Goal: Submit feedback/report problem

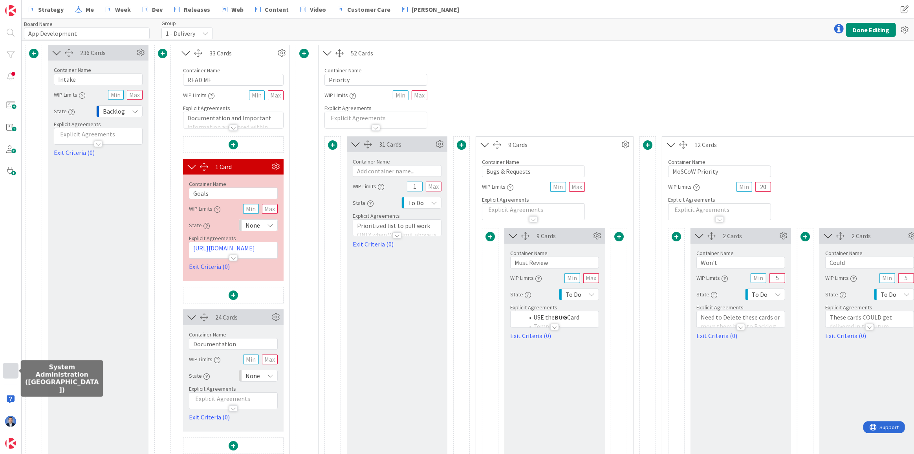
click at [7, 373] on div at bounding box center [11, 371] width 16 height 16
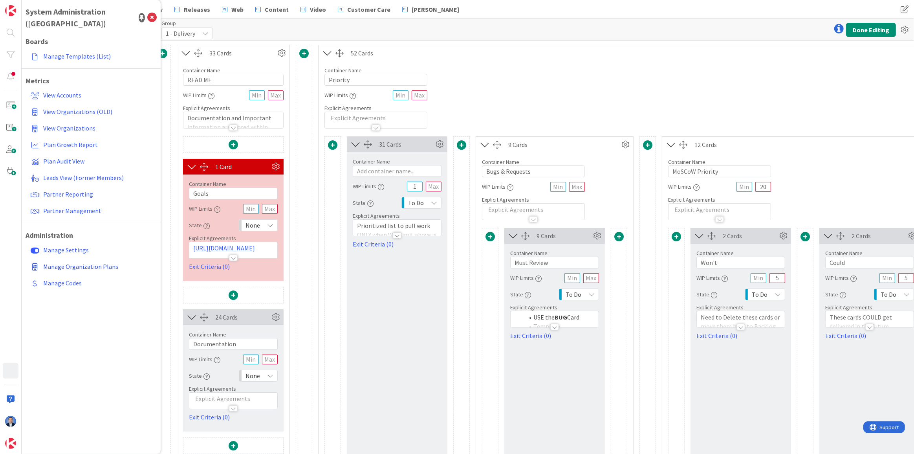
click at [88, 262] on span "Manage Organization Plans" at bounding box center [80, 266] width 75 height 8
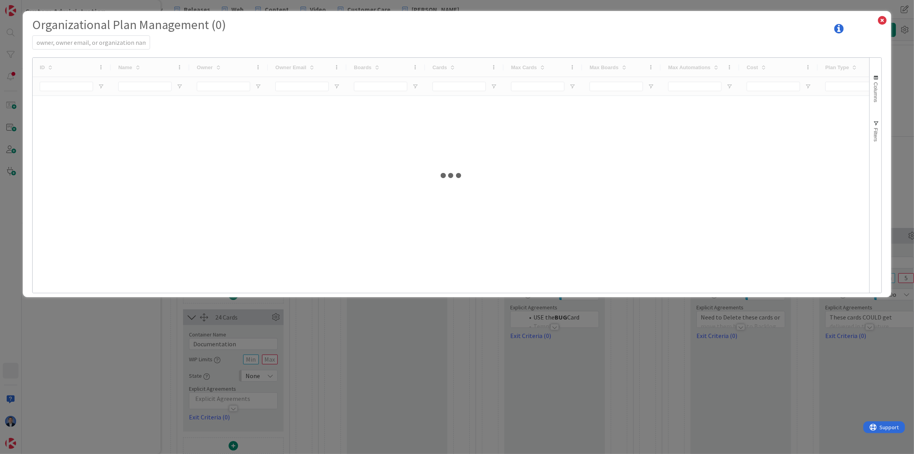
select select "EN"
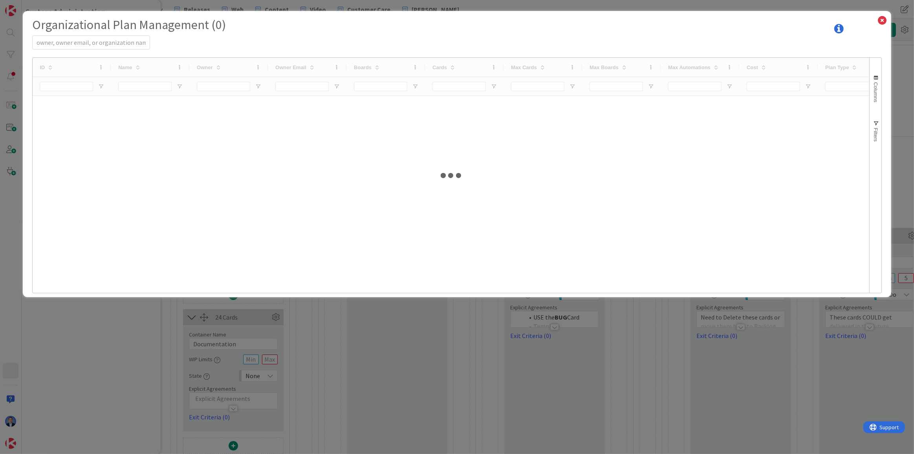
select select "EN"
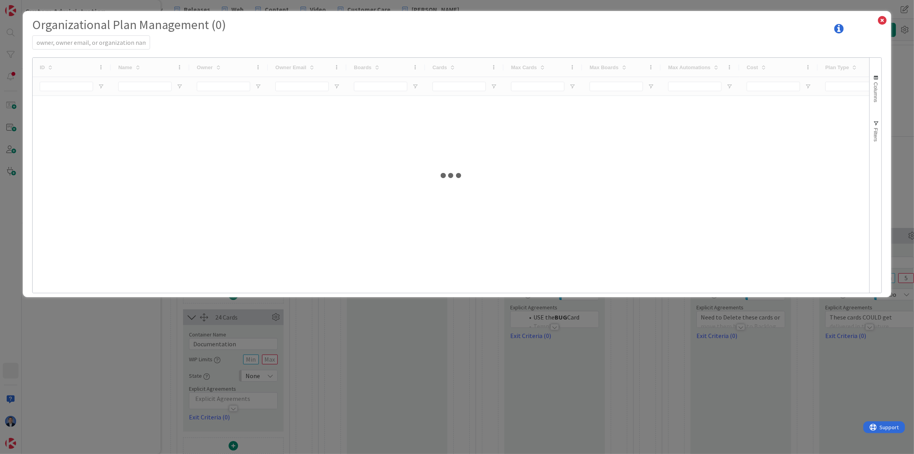
select select "EN"
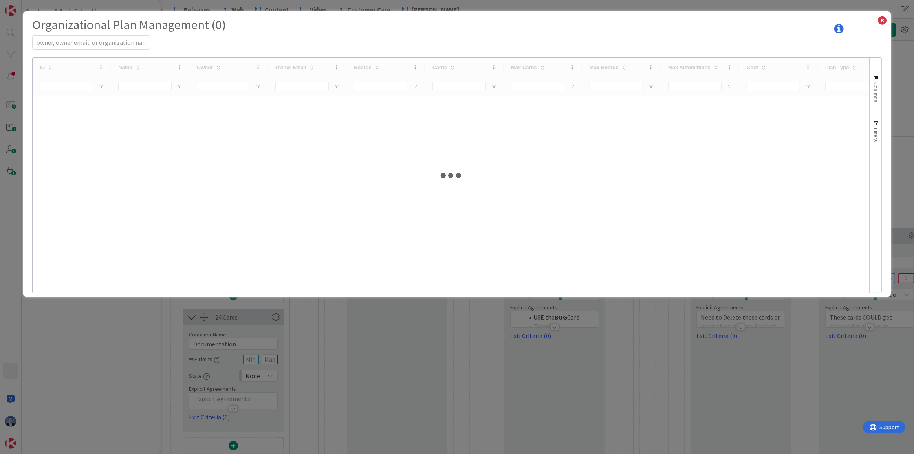
select select "EN"
select select "PF"
select select "EN"
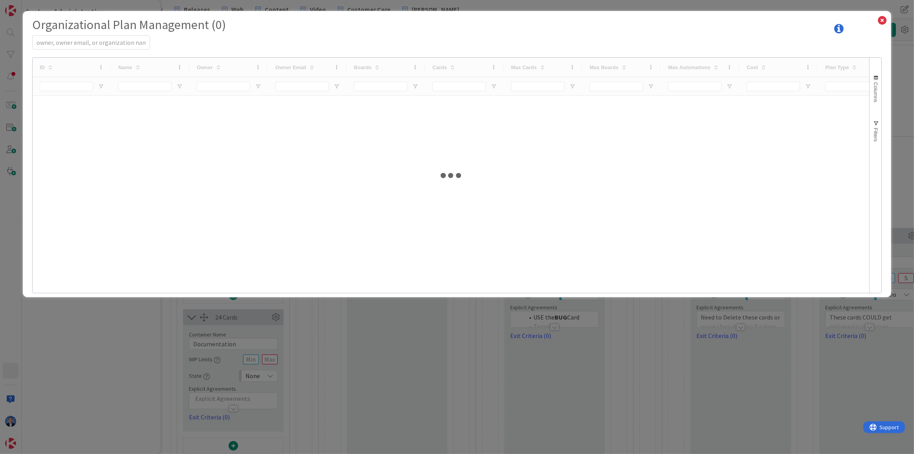
select select "PF"
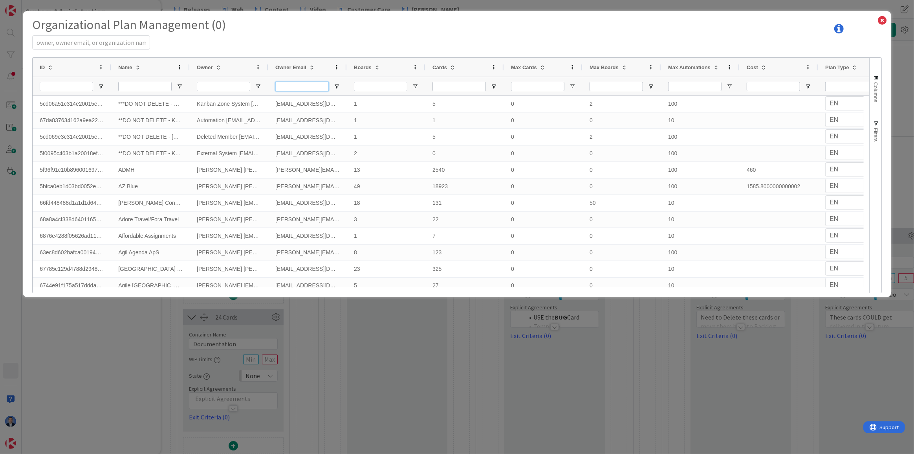
click at [302, 84] on input "Owner Email Filter Input" at bounding box center [301, 86] width 53 height 9
click at [229, 86] on input "Owner Filter Input" at bounding box center [223, 86] width 53 height 9
paste input "Lina Stillman's"
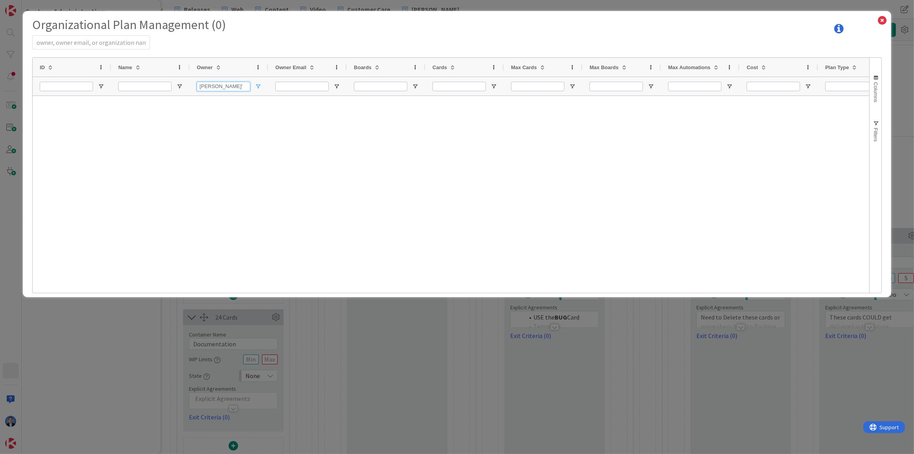
type input "Lina Stillman"
select select "EN"
type input "Lina Stillman"
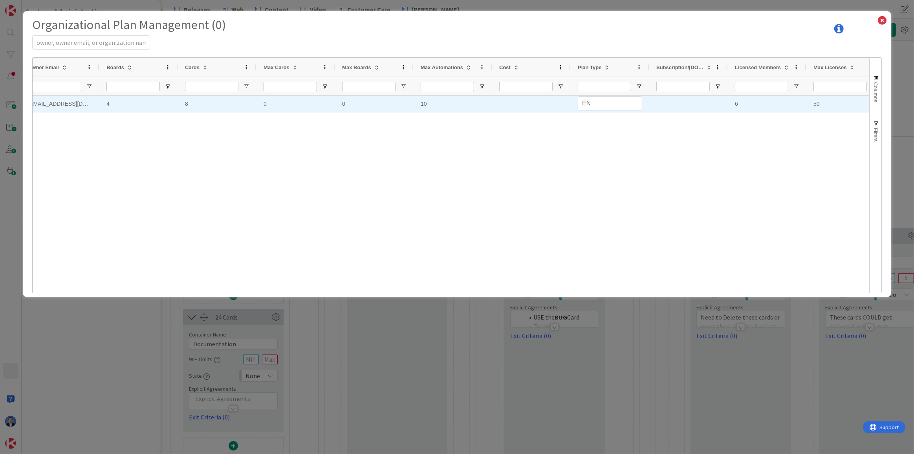
click at [423, 101] on div "10" at bounding box center [453, 104] width 79 height 16
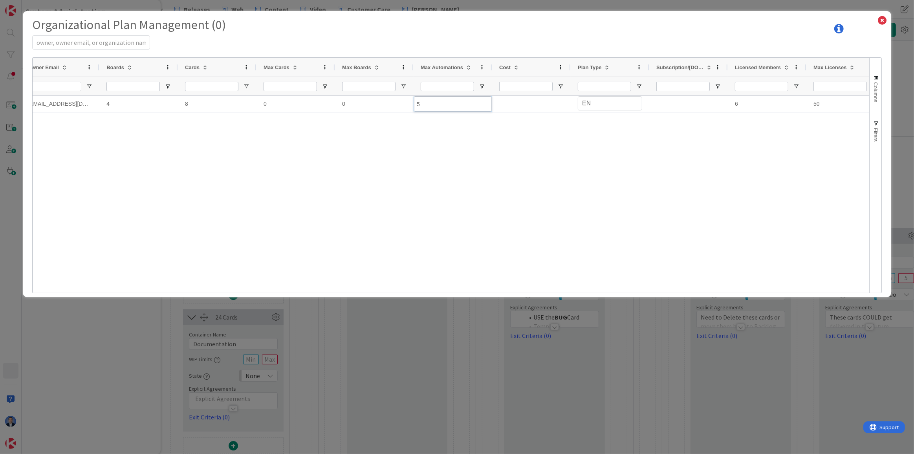
type input "50"
select select "EN"
click at [881, 18] on icon at bounding box center [882, 20] width 10 height 11
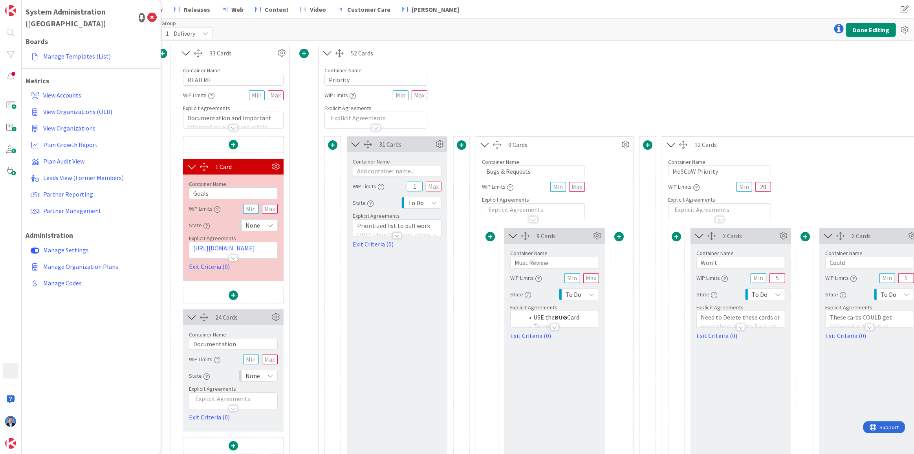
click at [689, 45] on div "52 Cards" at bounding box center [777, 53] width 916 height 16
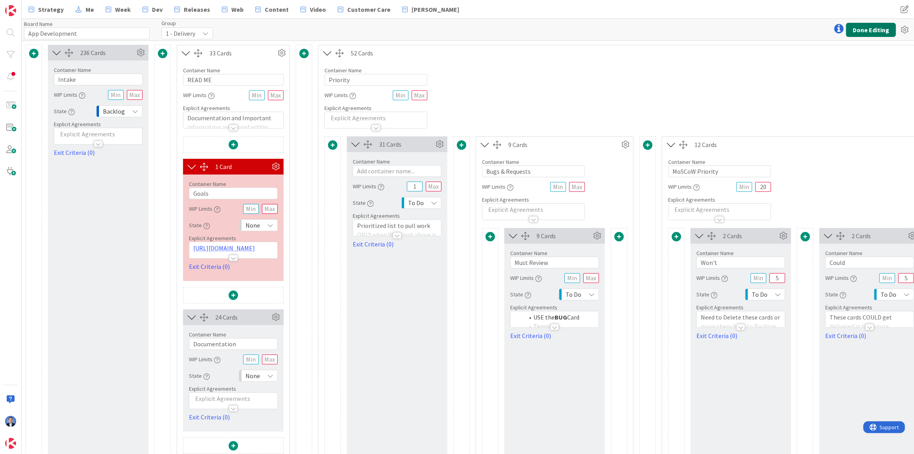
click at [865, 31] on button "Done Editing" at bounding box center [871, 30] width 50 height 14
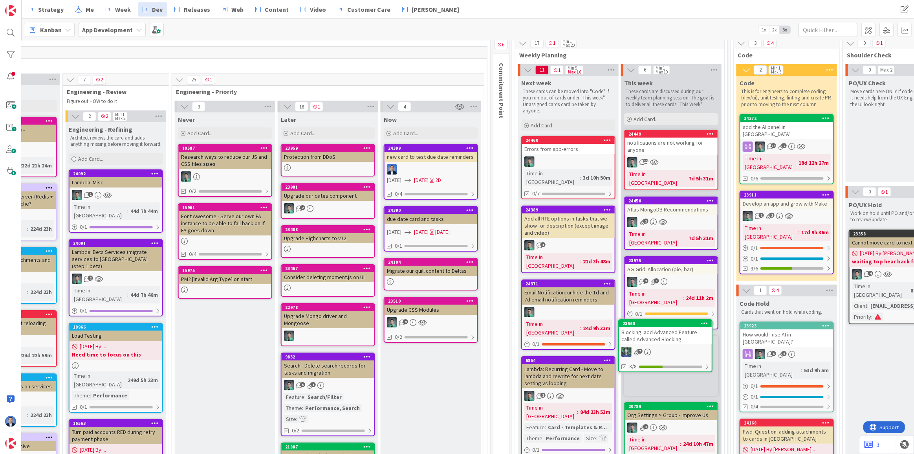
scroll to position [36, 730]
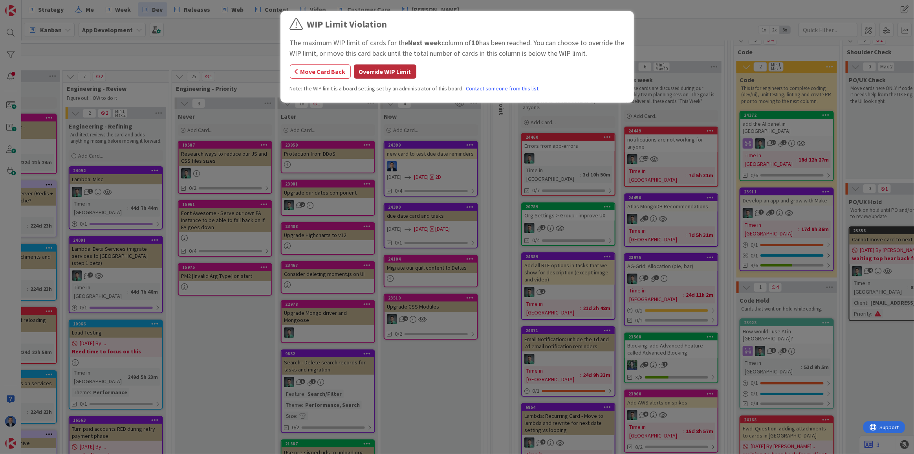
click at [398, 71] on button "Override WIP Limit" at bounding box center [385, 71] width 62 height 14
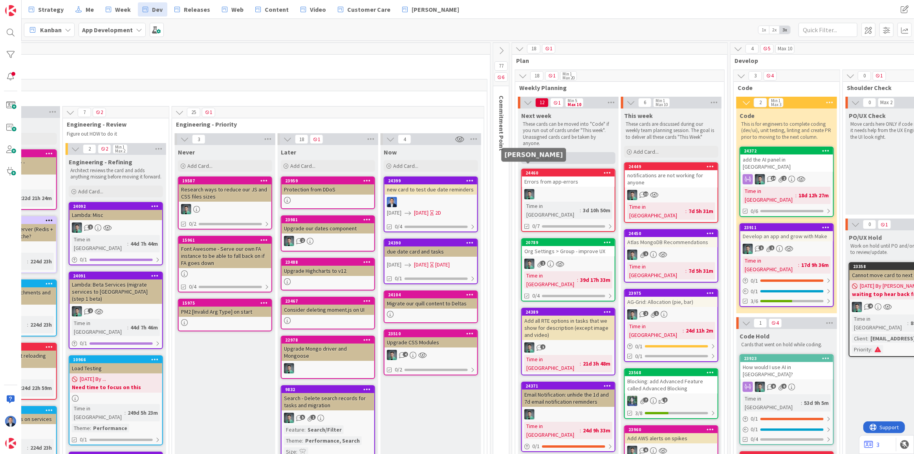
scroll to position [0, 730]
click at [502, 51] on icon at bounding box center [501, 50] width 9 height 9
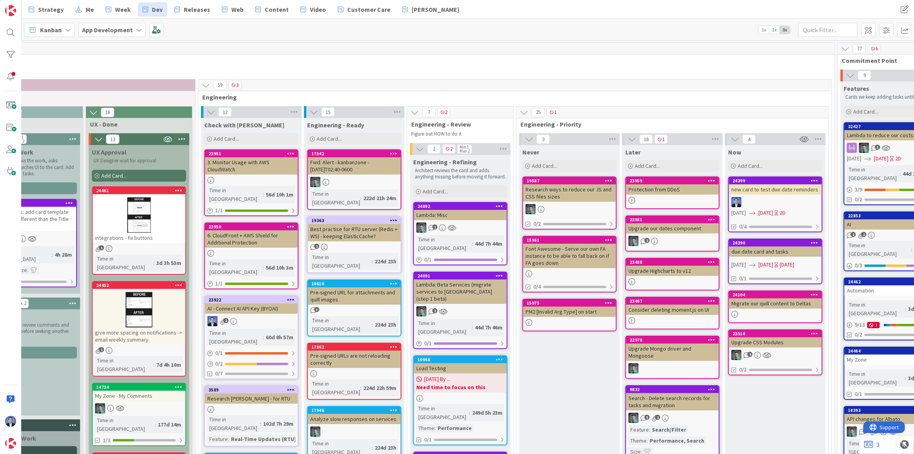
scroll to position [0, 384]
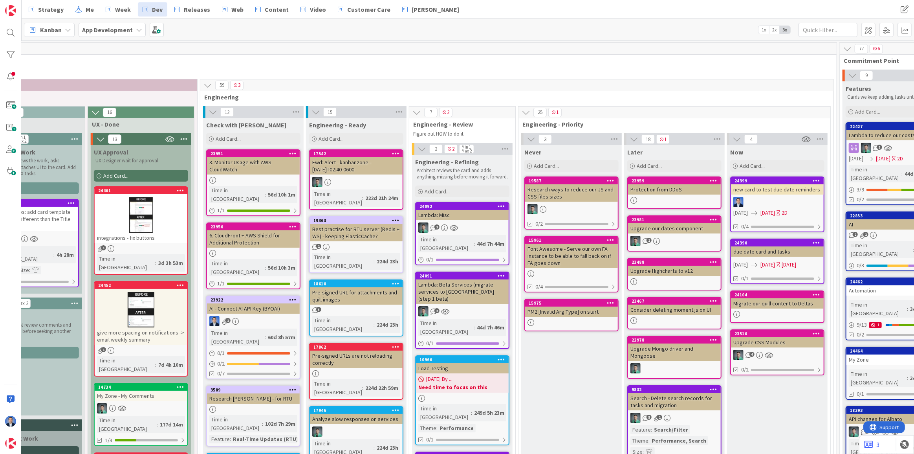
click at [208, 86] on icon at bounding box center [207, 85] width 9 height 9
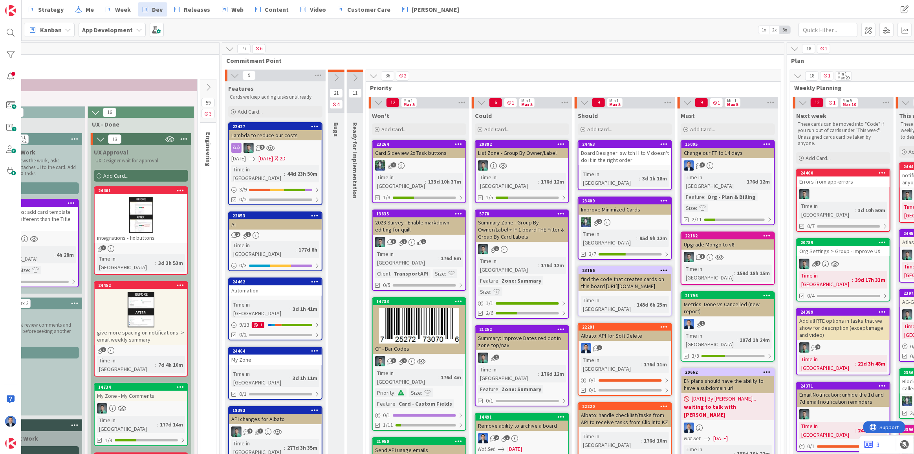
click at [236, 75] on icon at bounding box center [235, 75] width 9 height 9
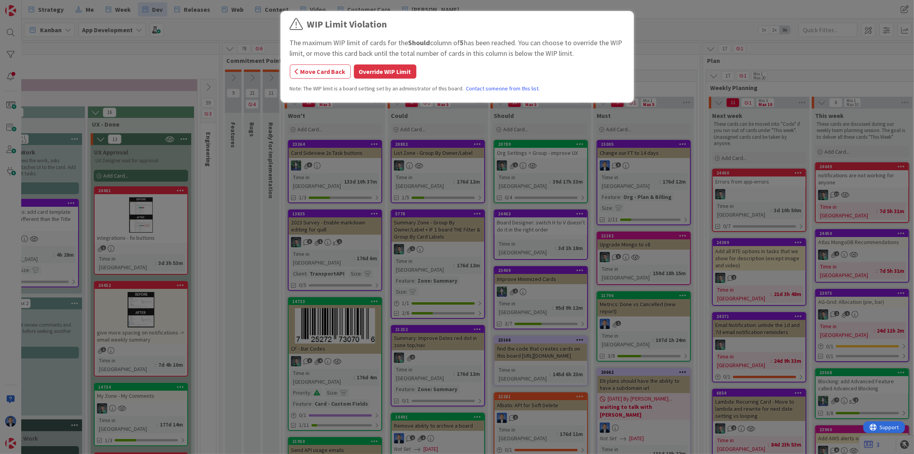
click at [385, 69] on button "Override WIP Limit" at bounding box center [385, 71] width 62 height 14
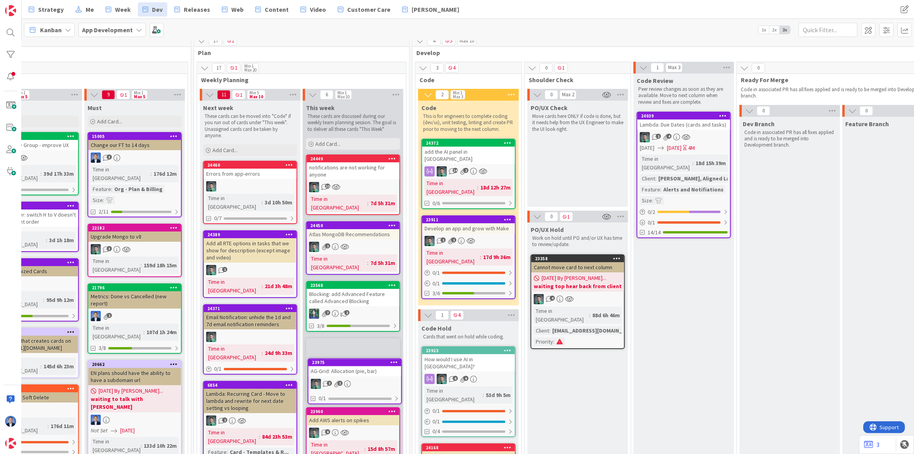
scroll to position [16, 893]
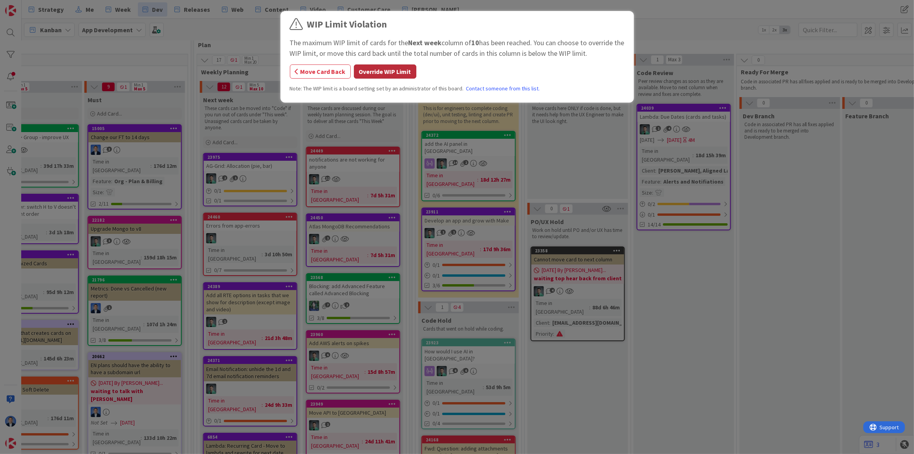
click at [395, 71] on button "Override WIP Limit" at bounding box center [385, 71] width 62 height 14
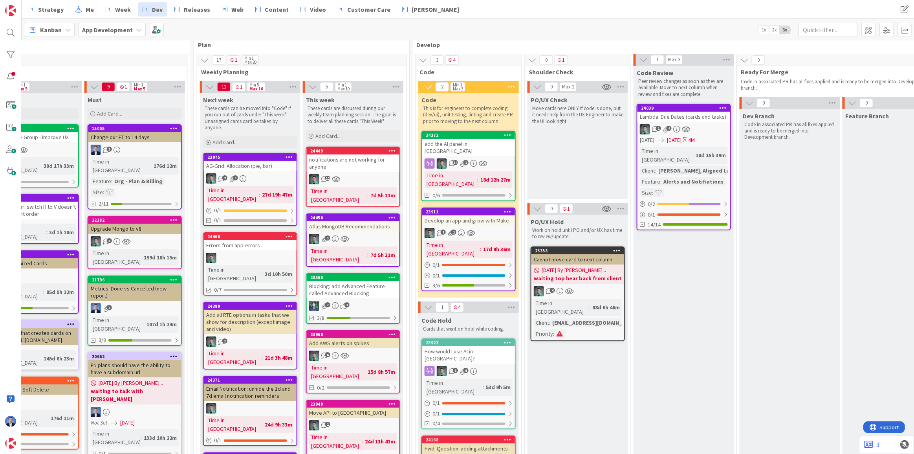
click at [363, 281] on div "Blocking: add Advanced Feature called Advanced Blocking" at bounding box center [353, 289] width 93 height 17
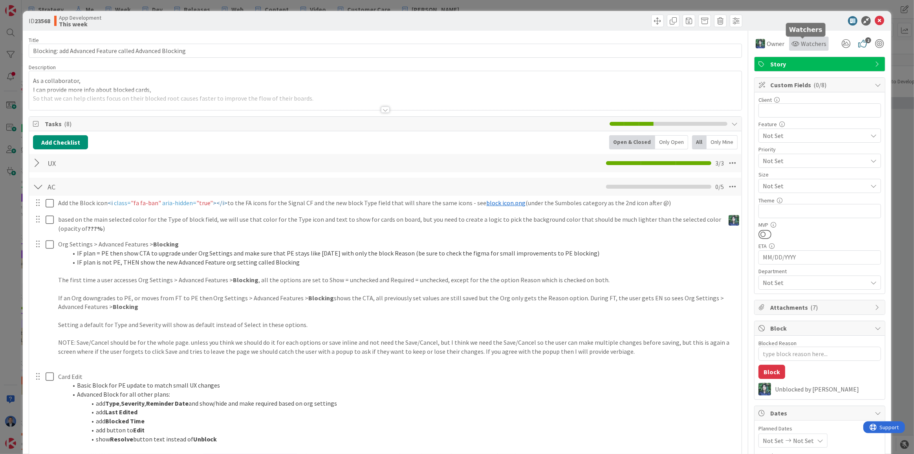
click at [795, 40] on div "Watchers" at bounding box center [808, 43] width 35 height 9
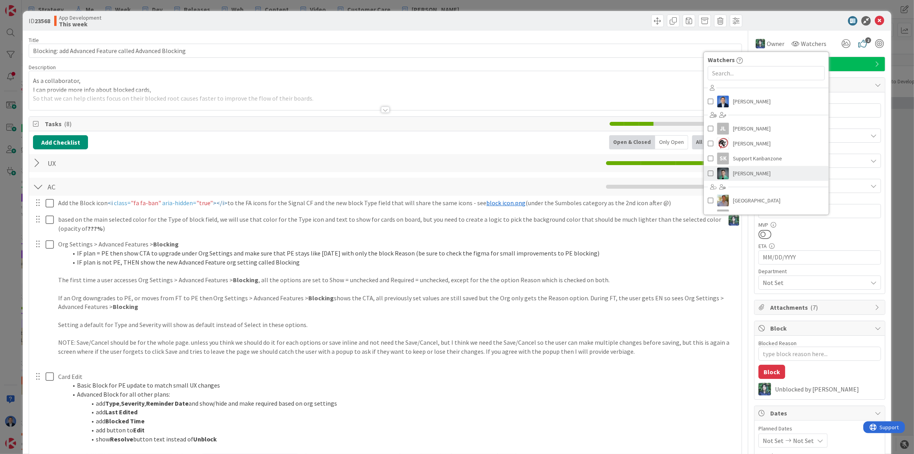
click at [744, 175] on span "Vladislav Pavlov" at bounding box center [752, 173] width 38 height 12
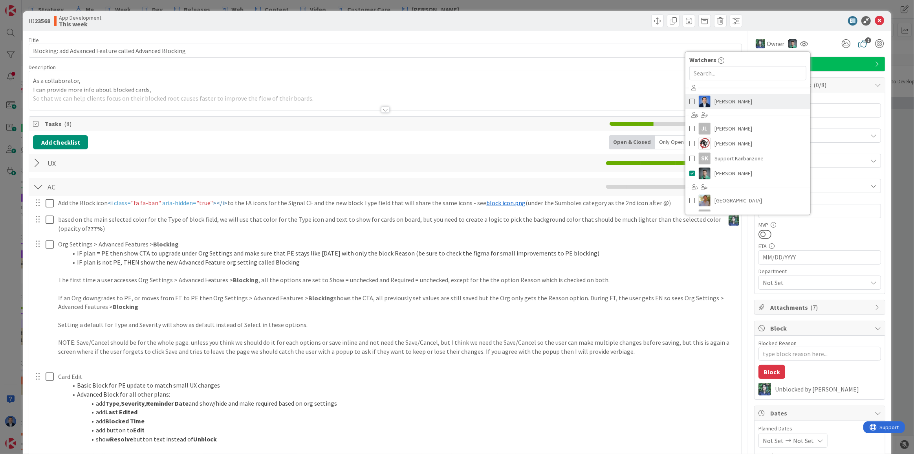
click at [749, 101] on span "[PERSON_NAME]" at bounding box center [733, 101] width 38 height 12
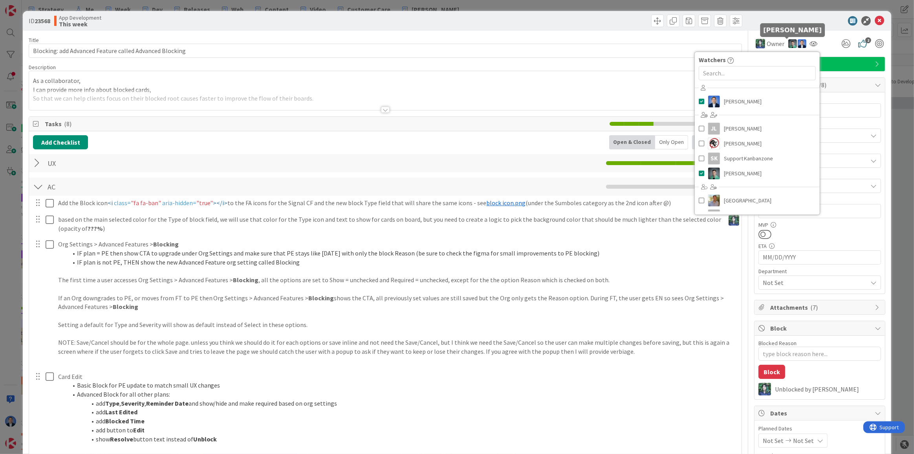
click at [788, 40] on img at bounding box center [792, 43] width 9 height 9
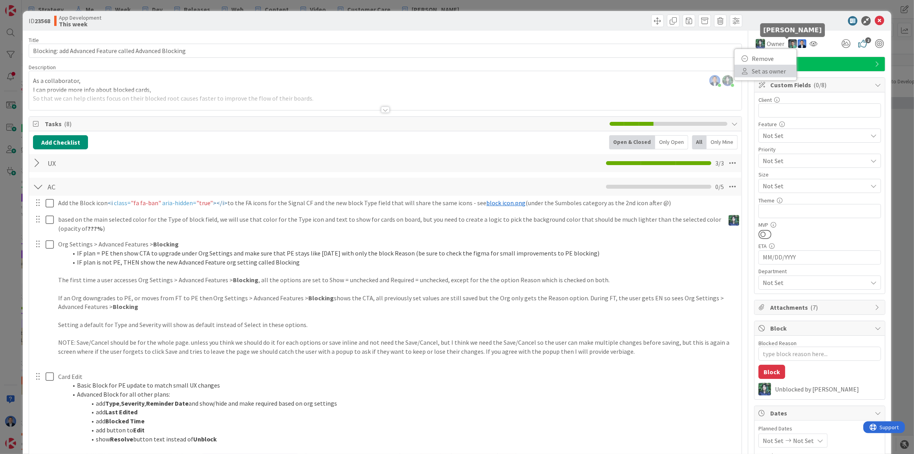
click at [774, 70] on link "Set as owner" at bounding box center [765, 71] width 62 height 13
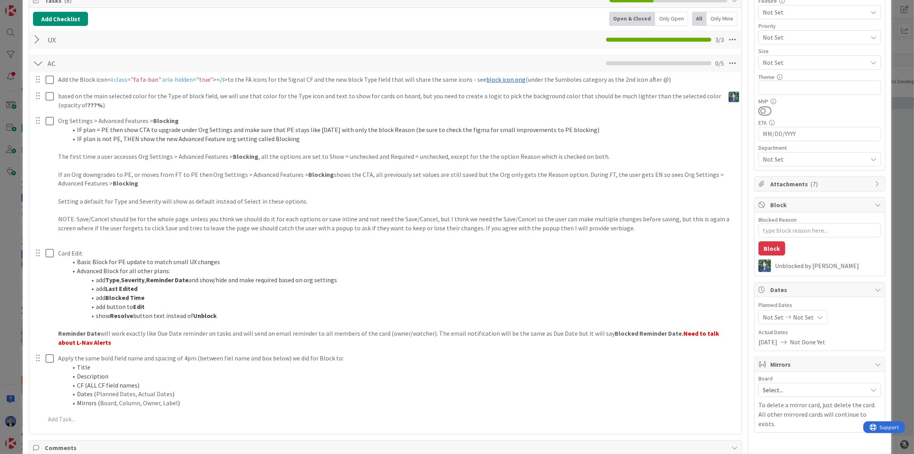
scroll to position [71, 0]
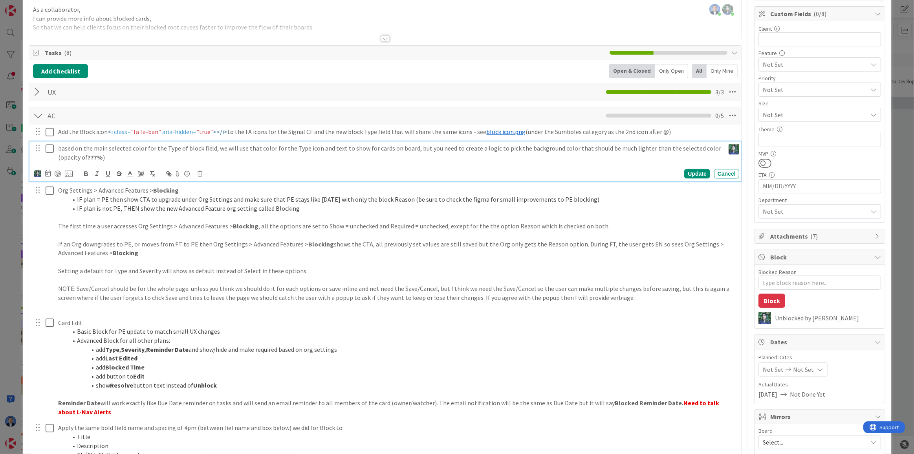
type textarea "x"
drag, startPoint x: 86, startPoint y: 156, endPoint x: 97, endPoint y: 156, distance: 10.2
click at [97, 156] on strong "???%" at bounding box center [95, 157] width 15 height 8
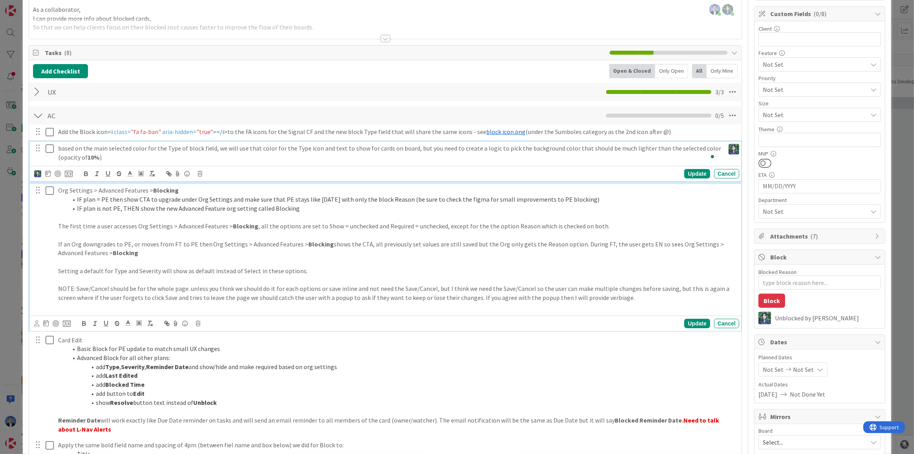
click at [292, 254] on p "If an Org downgrades to PE, or moves from FT to PE then Org Settings > Advanced…" at bounding box center [397, 249] width 678 height 18
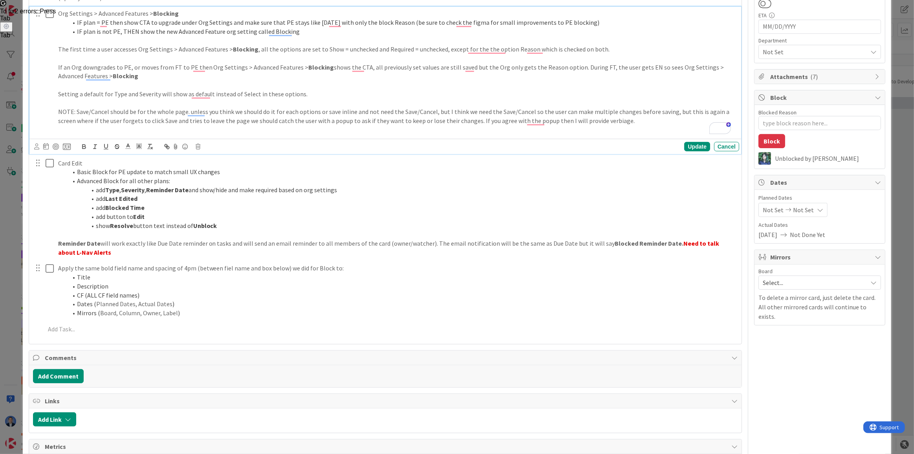
scroll to position [233, 0]
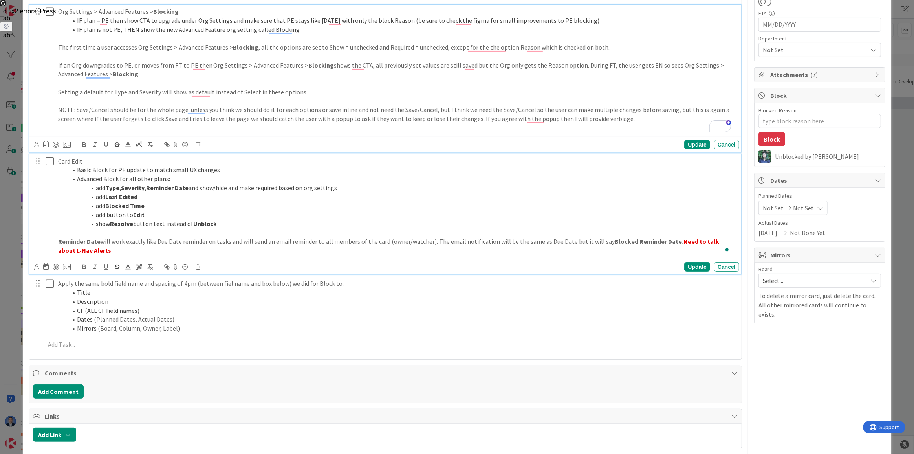
drag, startPoint x: 154, startPoint y: 212, endPoint x: 81, endPoint y: 216, distance: 73.5
click at [81, 216] on li "add button to Edit" at bounding box center [402, 214] width 668 height 9
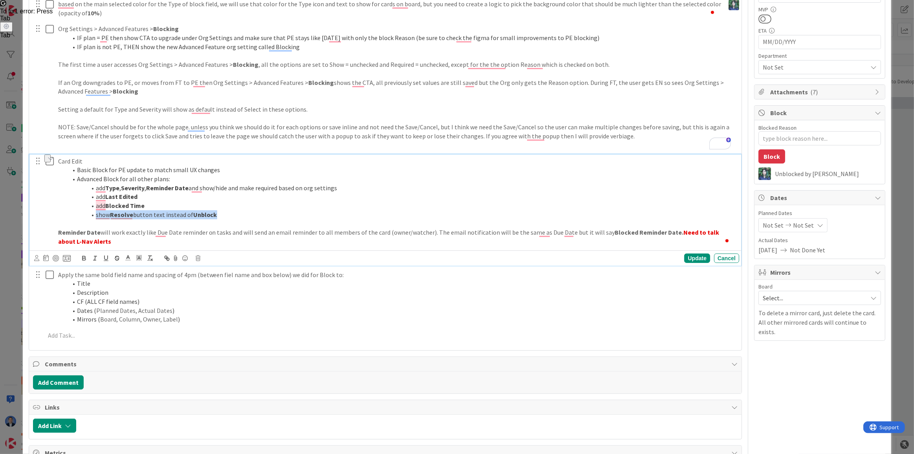
drag, startPoint x: 236, startPoint y: 215, endPoint x: 72, endPoint y: 211, distance: 164.2
click at [72, 211] on li "show Resolve button text instead of Unblock" at bounding box center [402, 214] width 668 height 9
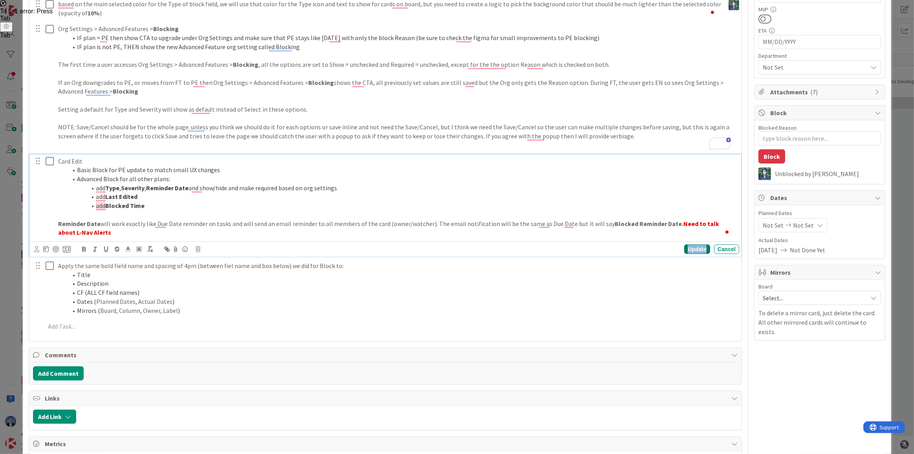
click at [688, 244] on div "Update" at bounding box center [697, 248] width 26 height 9
type textarea "x"
click at [666, 223] on strong "Blocked Reminder Date." at bounding box center [649, 224] width 69 height 8
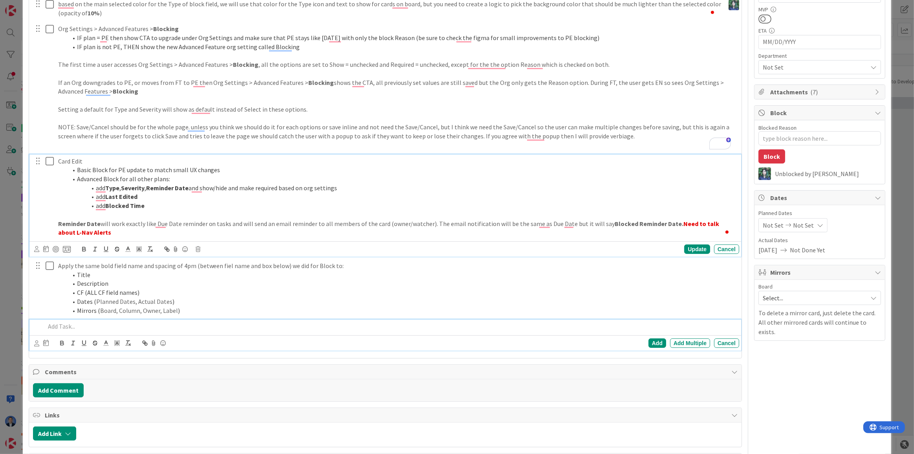
click at [111, 323] on p at bounding box center [390, 326] width 691 height 9
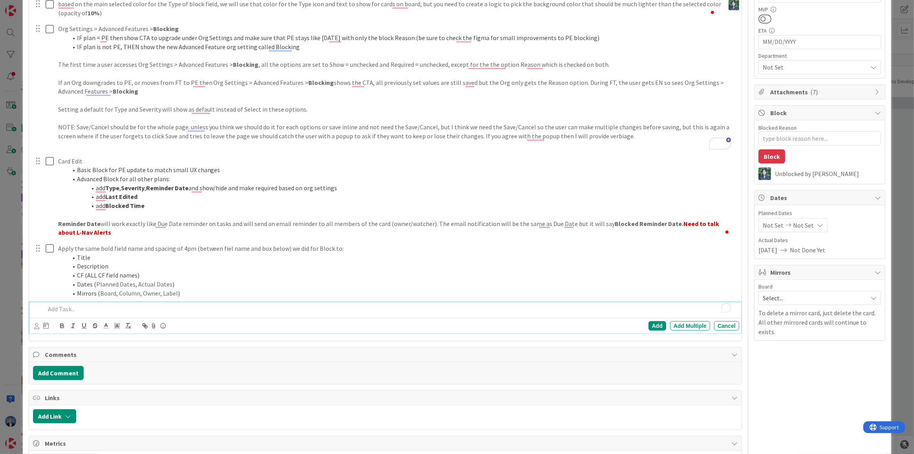
scroll to position [198, 0]
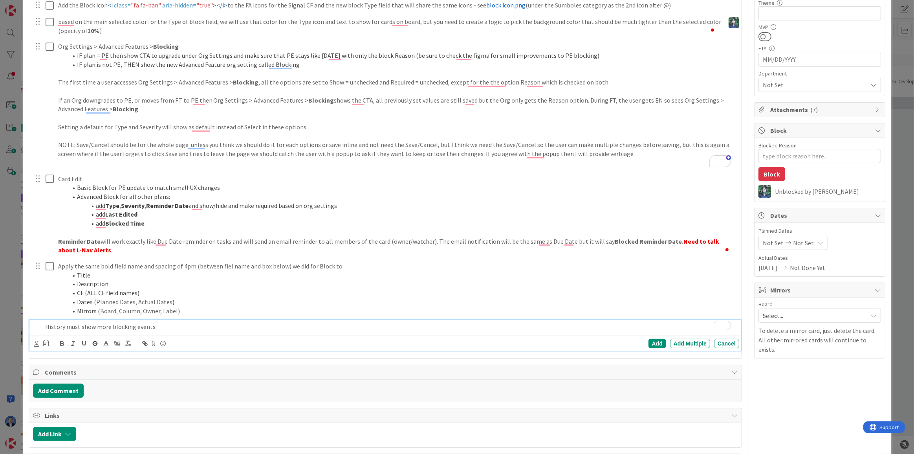
drag, startPoint x: 827, startPoint y: 391, endPoint x: 822, endPoint y: 390, distance: 4.4
click at [827, 391] on div "Owner Watchers Dimitri Ponomareff Chloe R JL Jean-Baptiste Laplace Jim Torak SK…" at bounding box center [819, 317] width 131 height 969
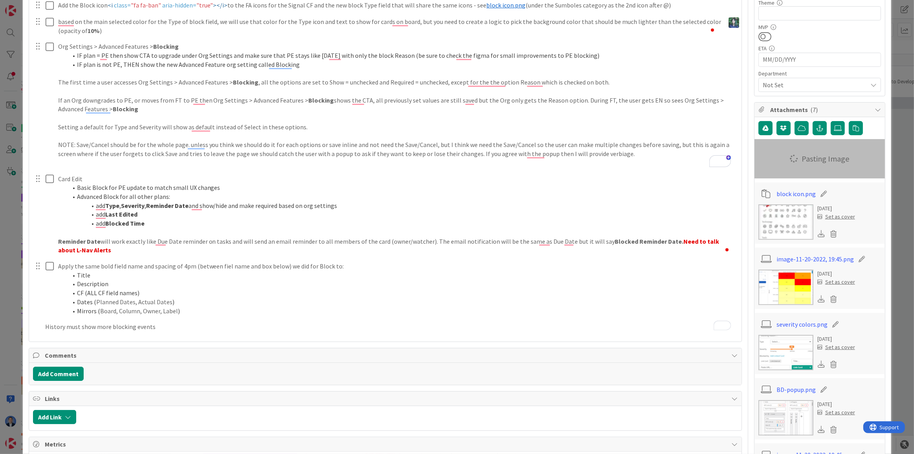
type textarea "x"
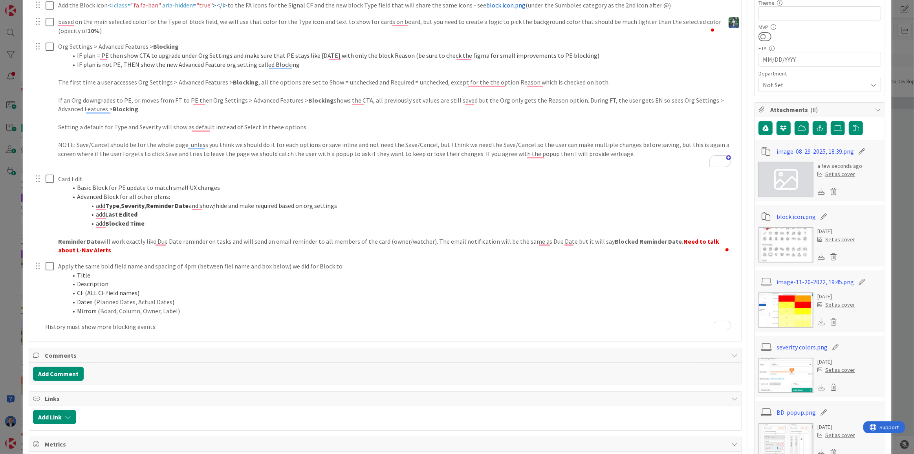
click at [856, 149] on icon at bounding box center [861, 151] width 11 height 8
click at [815, 150] on input "image-08-29-2025, 18:39" at bounding box center [820, 151] width 88 height 14
type input "current block history"
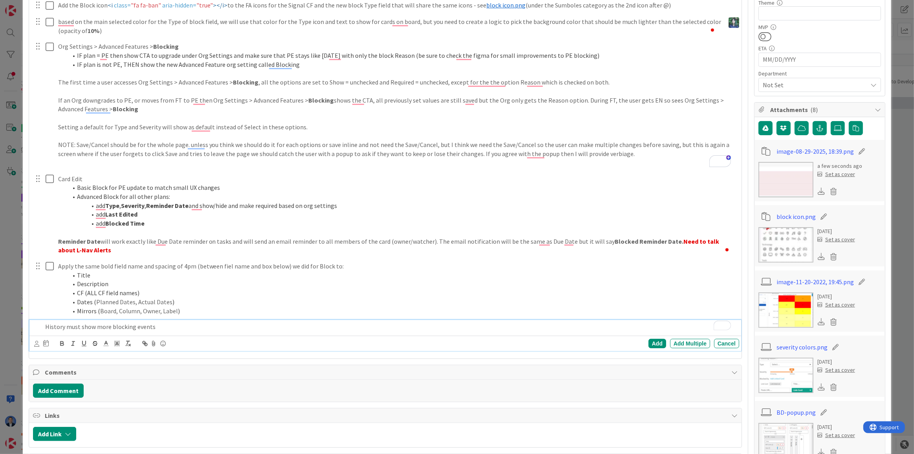
click at [158, 326] on p "History must show more blocking events" at bounding box center [390, 326] width 691 height 9
click at [153, 340] on icon at bounding box center [153, 343] width 9 height 11
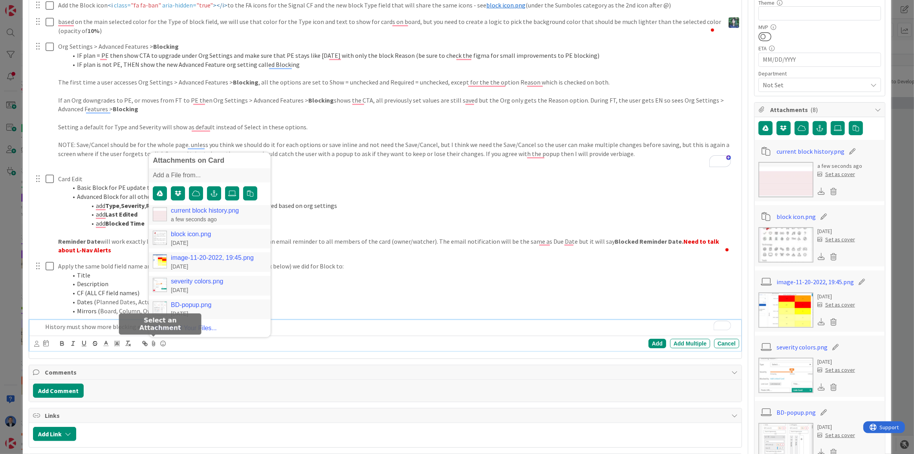
click at [204, 210] on link "current block history.png" at bounding box center [205, 210] width 68 height 7
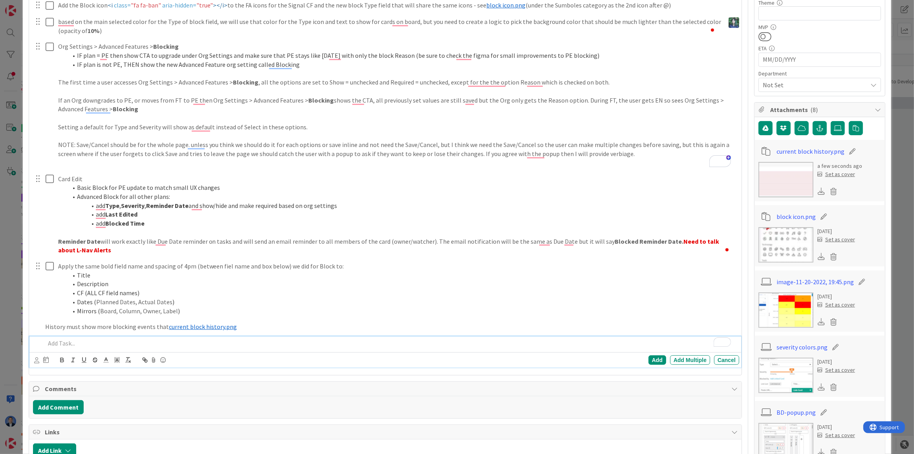
type textarea "x"
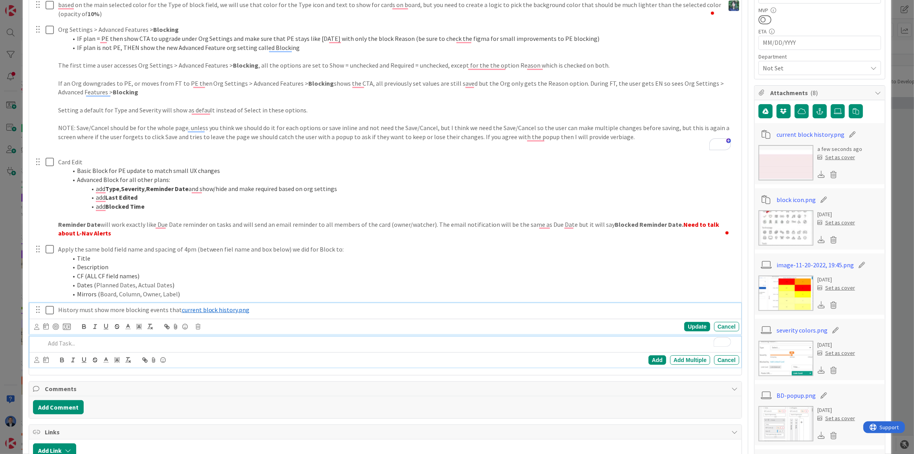
click at [259, 310] on div "History must show more blocking events that ﻿ current block history.png ﻿ Updat…" at bounding box center [385, 318] width 712 height 31
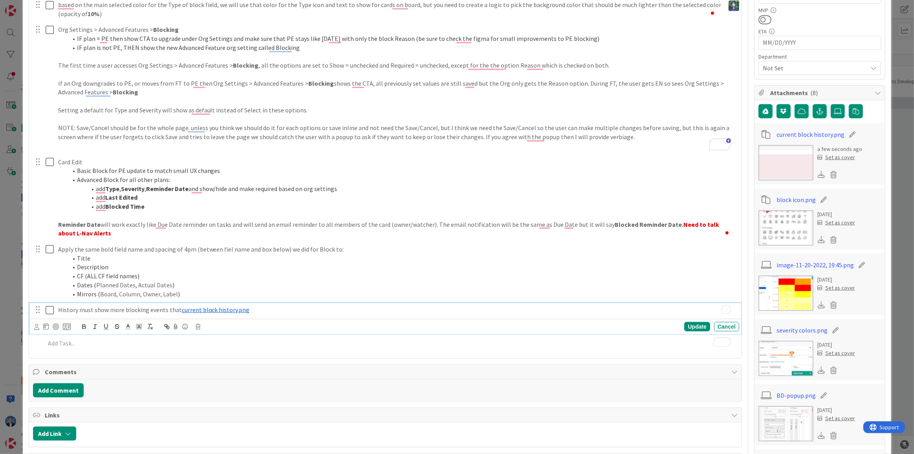
scroll to position [231, 0]
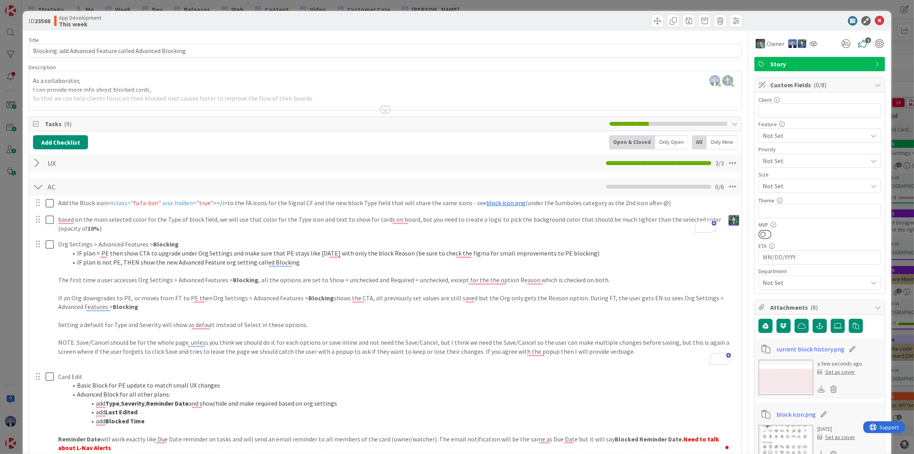
scroll to position [231, 0]
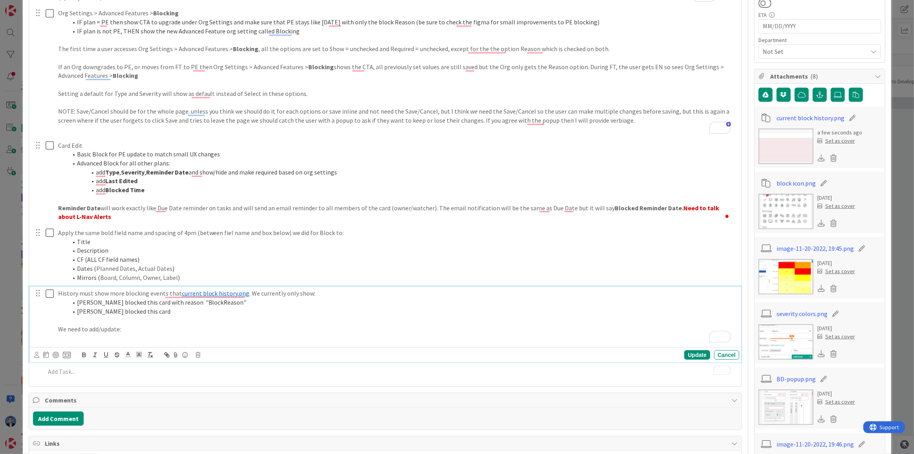
drag, startPoint x: 207, startPoint y: 311, endPoint x: 74, endPoint y: 301, distance: 133.5
click at [74, 301] on ol "FirstName LastName blocked this card with reason "BlockReason" FirstName LastNa…" at bounding box center [397, 307] width 678 height 18
copy ol "FirstName LastName blocked this card with reason "BlockReason" FirstName LastNa…"
click at [93, 341] on p "To enrich screen reader interactions, please activate Accessibility in Grammarl…" at bounding box center [397, 337] width 678 height 9
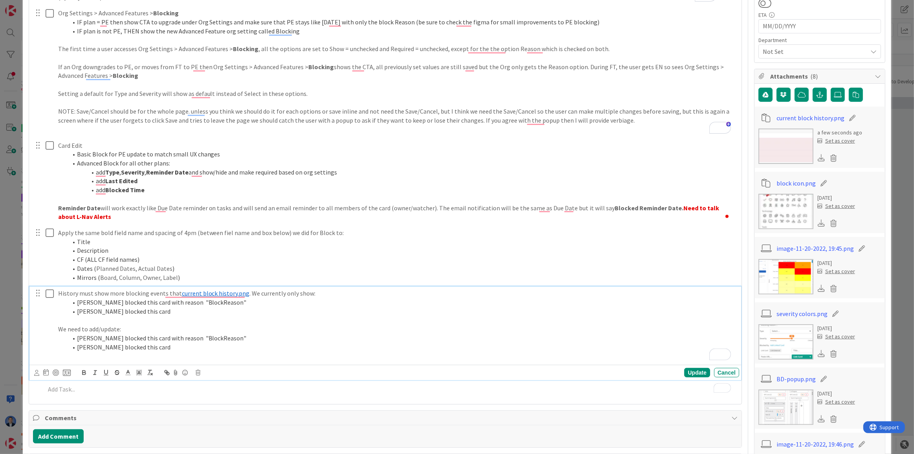
click at [133, 310] on li "FirstName LastName blocked this card" at bounding box center [402, 311] width 668 height 9
click at [190, 337] on li "[PERSON_NAME] blocked this card with reason "BlockReason"" at bounding box center [402, 337] width 668 height 9
click at [256, 336] on li "[PERSON_NAME] blocked this card with reason "BlockReason"" at bounding box center [402, 337] width 668 height 9
drag, startPoint x: 228, startPoint y: 337, endPoint x: 214, endPoint y: 337, distance: 13.8
click at [214, 337] on li "FirstName LastName blocked this card with reason "BlockReason" and severity """ at bounding box center [402, 337] width 668 height 9
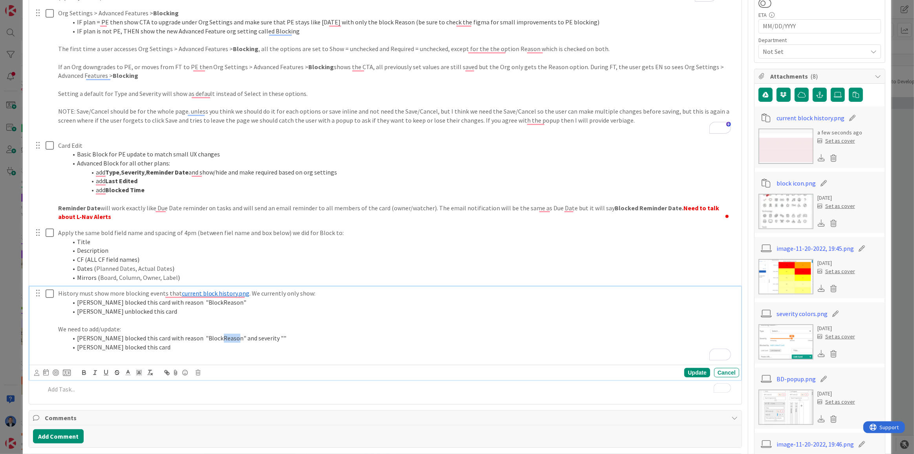
click at [227, 337] on li "FirstName LastName blocked this card with reason "BlockReason" and severity """ at bounding box center [402, 337] width 668 height 9
copy li "BlockReason"
click at [287, 337] on li "FirstName LastName blocked this card with reason "BlockReason" and severity """ at bounding box center [402, 337] width 668 height 9
click at [305, 336] on li "FirstName LastName blocked this card with reason "BlockReason" and severity "Bl…" at bounding box center [402, 337] width 668 height 9
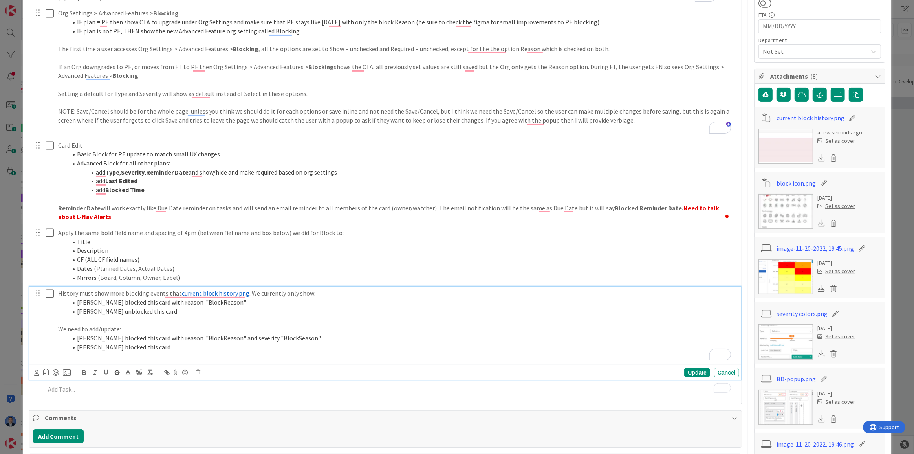
click at [334, 335] on li "FirstName LastName blocked this card with reason "BlockReason" and severity "Bl…" at bounding box center [402, 337] width 668 height 9
click at [191, 336] on li "FirstName LastName blocked this card with reason "BlockReason" and severity "Bl…" at bounding box center [402, 337] width 668 height 9
click at [256, 335] on li "FirstName LastName blocked this card with reason "BlockReason" and severity "Bl…" at bounding box center [402, 337] width 668 height 9
click at [333, 335] on li "FirstName LastName blocked this card with reason "BlockReason" and severity "Bl…" at bounding box center [402, 337] width 668 height 9
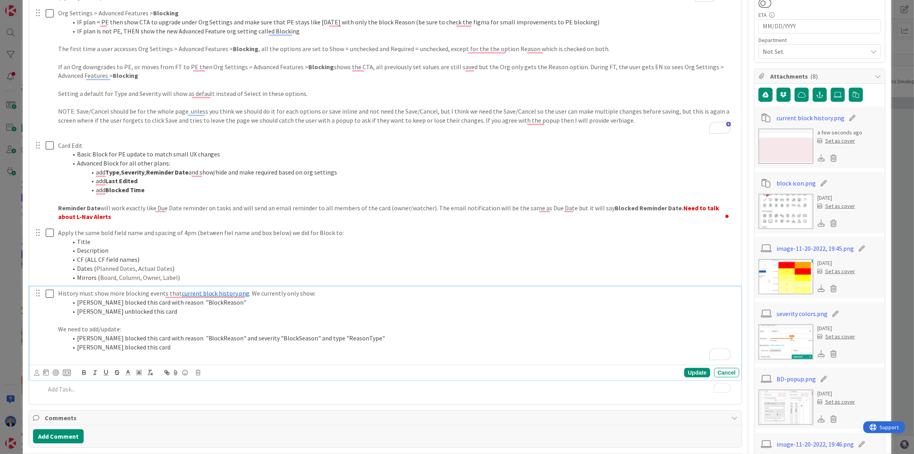
click at [405, 337] on li "FirstName LastName blocked this card with reason "BlockReason" and severity "Bl…" at bounding box center [402, 337] width 668 height 9
click at [684, 338] on li "FirstName LastName blocked this card with reason "BlockReason" and severity "Bl…" at bounding box center [402, 337] width 668 height 9
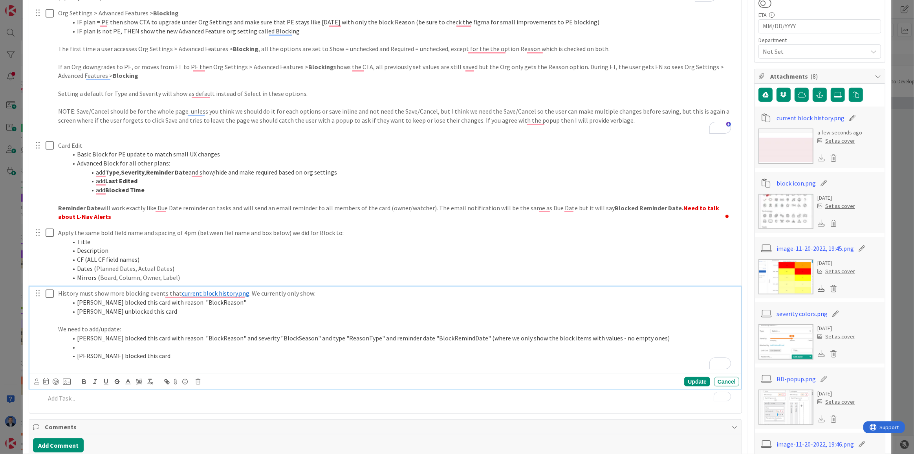
click at [90, 336] on li "FirstName LastName blocked this card with reason "BlockReason" and severity "Bl…" at bounding box center [402, 337] width 668 height 9
drag, startPoint x: 90, startPoint y: 336, endPoint x: 196, endPoint y: 337, distance: 106.4
click at [196, 337] on li "FirstName LastName blocked this card with reason "BlockReason" and severity "Bl…" at bounding box center [402, 337] width 668 height 9
copy li "FirstName LastName blocked this card with reason"
click at [115, 340] on li "FirstName LastName blocked this card with reason "BlockReason" and severity "Bl…" at bounding box center [402, 337] width 668 height 9
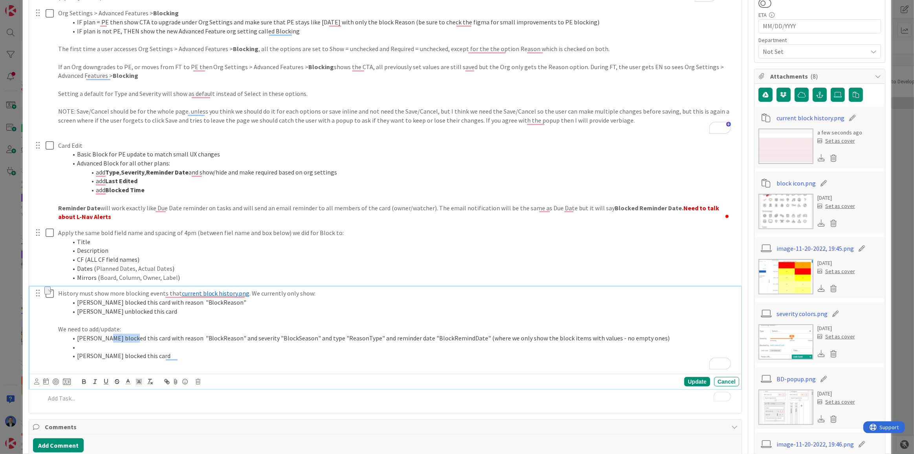
click at [115, 340] on li "FirstName LastName blocked this card with reason "BlockReason" and severity "Bl…" at bounding box center [402, 337] width 668 height 9
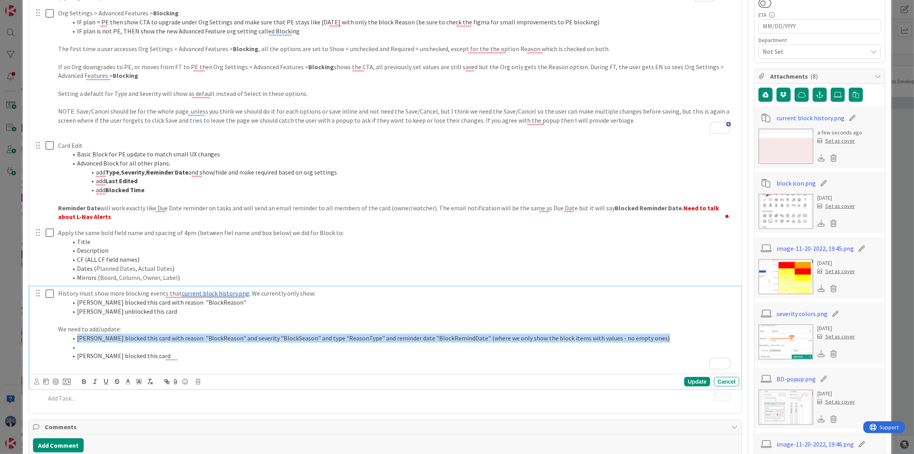
click at [115, 340] on li "FirstName LastName blocked this card with reason "BlockReason" and severity "Bl…" at bounding box center [402, 337] width 668 height 9
copy li "FirstName LastName blocked this card with reason "BlockReason" and severity "Bl…"
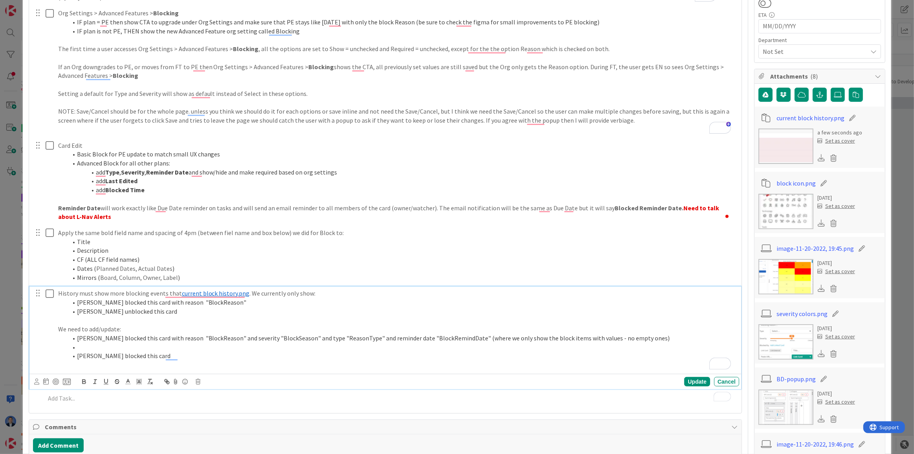
click at [99, 349] on li "To enrich screen reader interactions, please activate Accessibility in Grammarl…" at bounding box center [402, 346] width 668 height 9
click at [133, 345] on li "FirstName LastName blocked this card with reason "BlockReason" and severity "Bl…" at bounding box center [402, 346] width 668 height 9
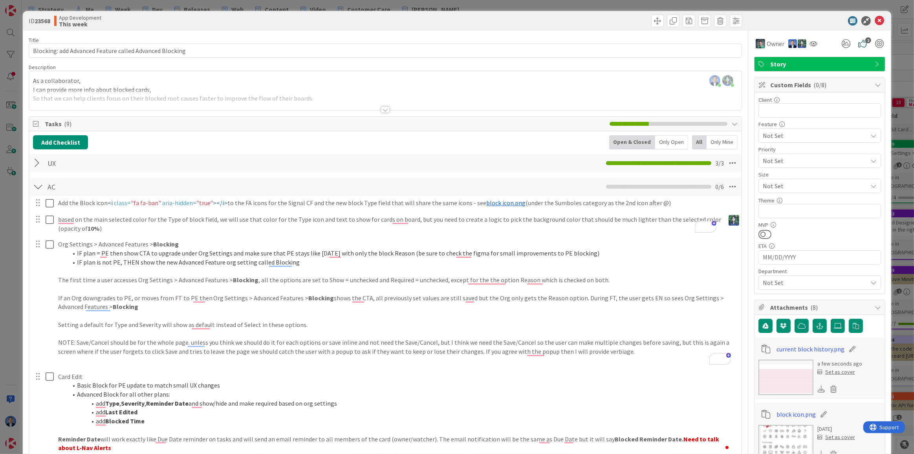
scroll to position [231, 0]
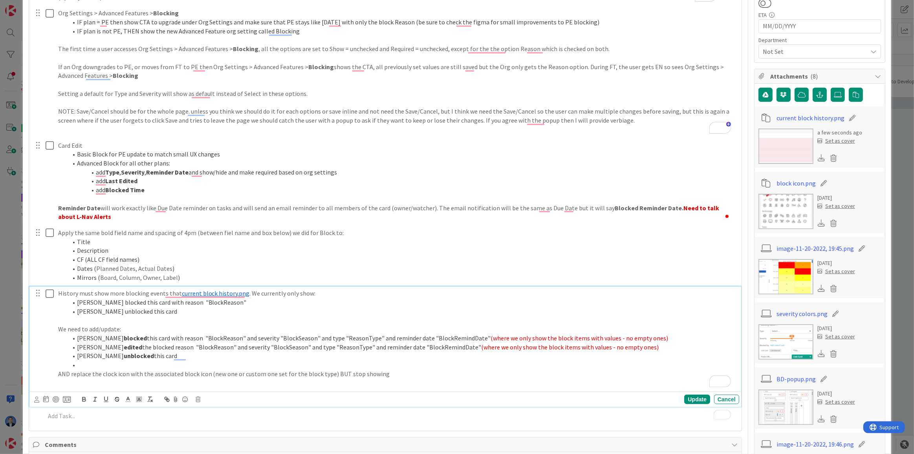
click at [103, 371] on p "AND replace the clock icon with the associated block icon (new one or custom on…" at bounding box center [397, 373] width 678 height 9
click at [114, 370] on p "AND replace the block icon with the associated block icon (new one or custom on…" at bounding box center [397, 373] width 678 height 9
click at [409, 369] on p "AND replace the block colored icon with the associated block icon (new one or c…" at bounding box center [397, 373] width 678 height 9
click at [93, 361] on li "To enrich screen reader interactions, please activate Accessibility in Grammarl…" at bounding box center [402, 364] width 668 height 9
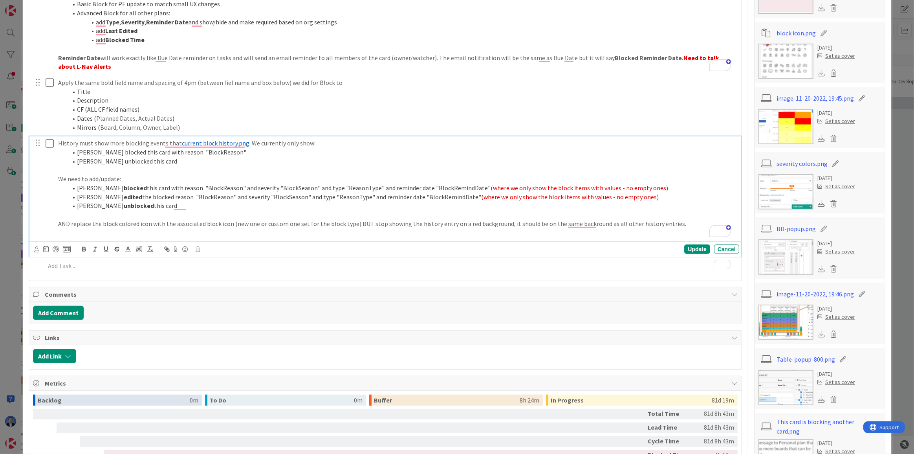
scroll to position [309, 0]
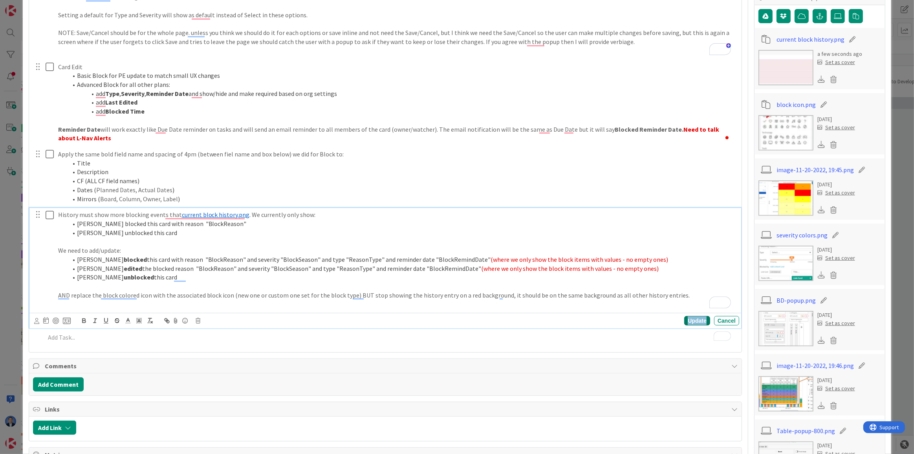
click at [691, 318] on div "Update" at bounding box center [697, 320] width 26 height 9
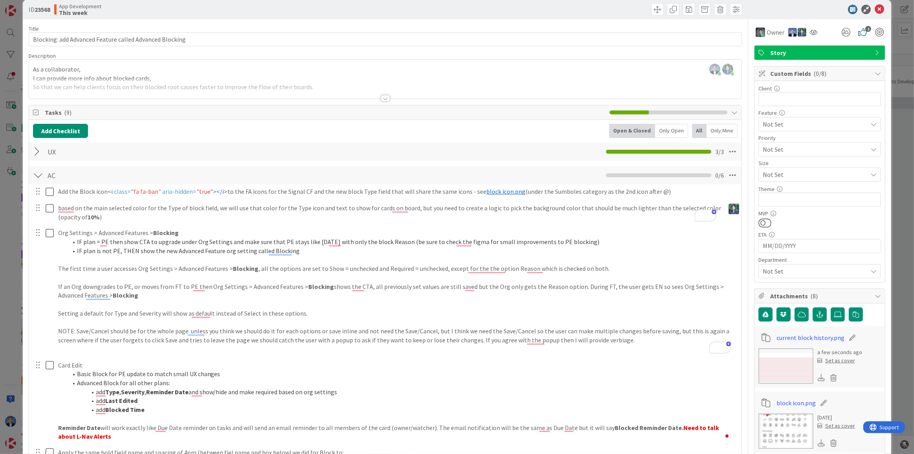
scroll to position [0, 0]
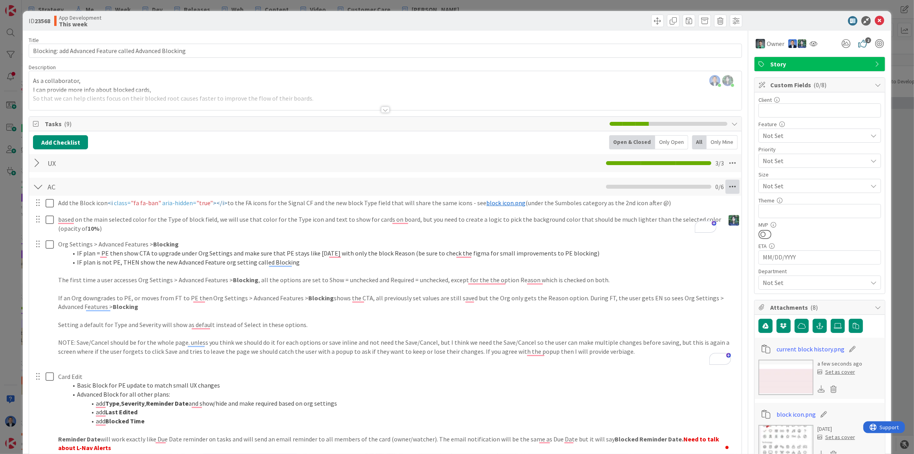
click at [728, 185] on icon at bounding box center [732, 186] width 14 height 14
click at [730, 216] on img at bounding box center [734, 220] width 11 height 11
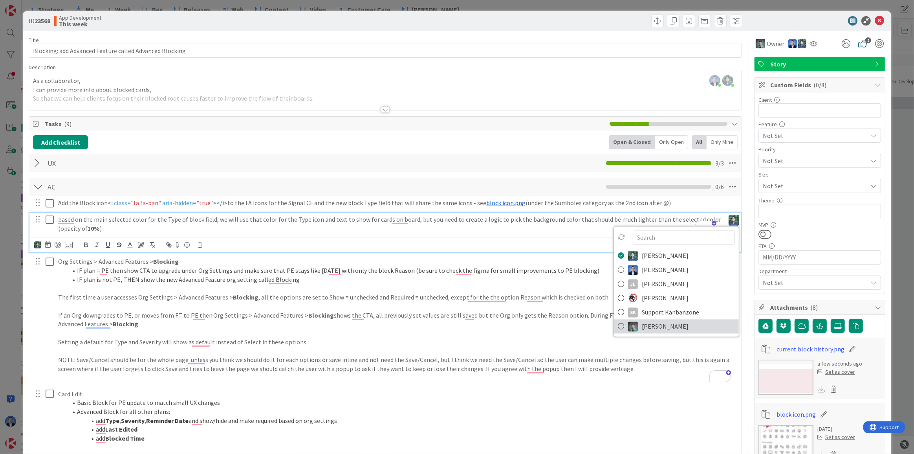
click at [628, 327] on img at bounding box center [633, 326] width 10 height 10
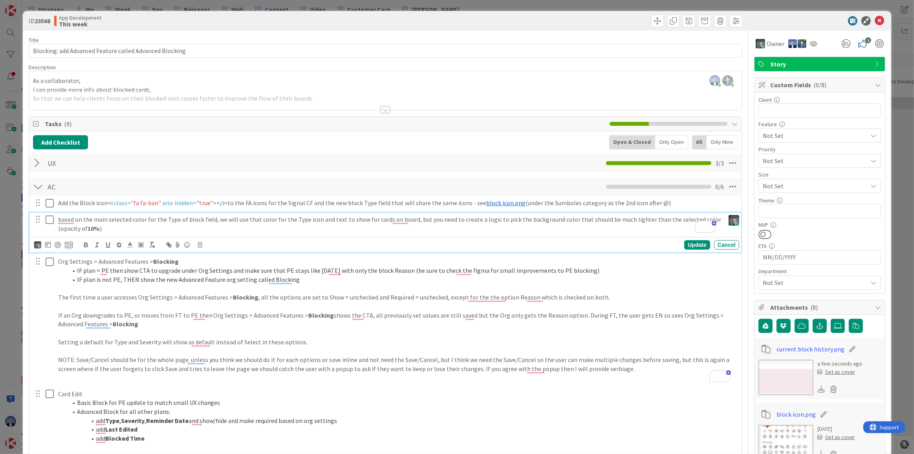
type textarea "x"
click at [727, 185] on icon at bounding box center [732, 186] width 14 height 14
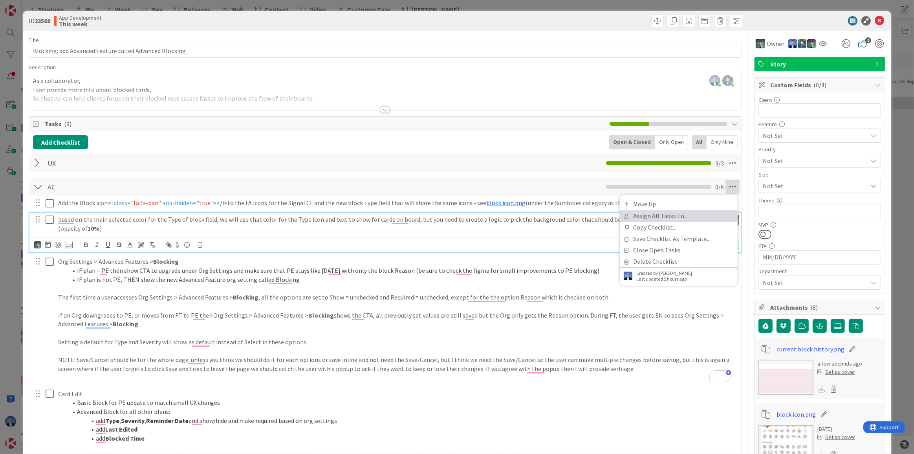
click at [692, 214] on link "Assign All Tasks To..." at bounding box center [679, 215] width 118 height 11
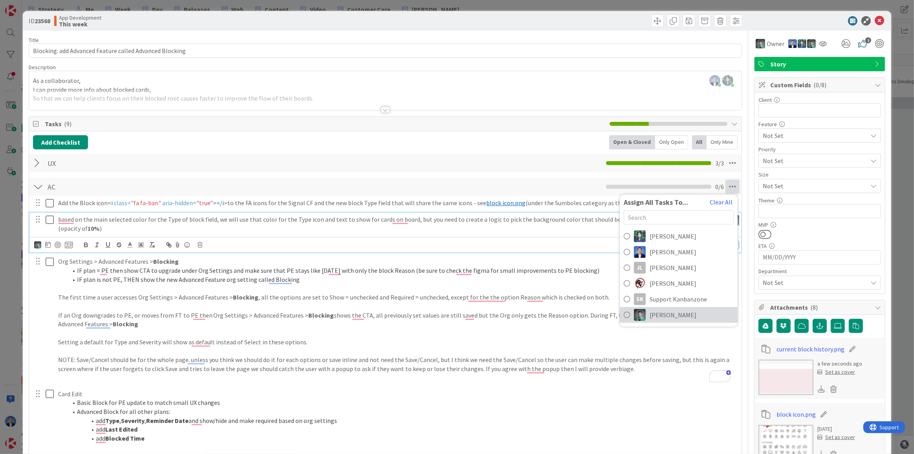
click at [662, 311] on span "[PERSON_NAME]" at bounding box center [673, 314] width 47 height 9
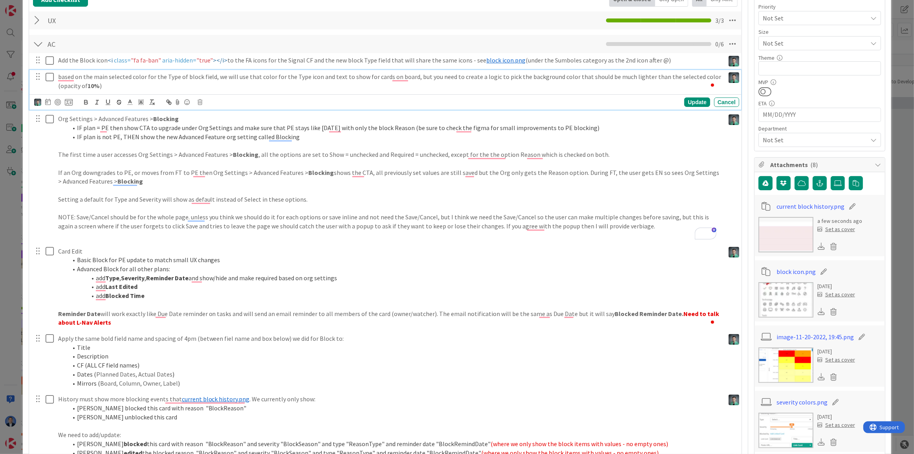
scroll to position [393, 0]
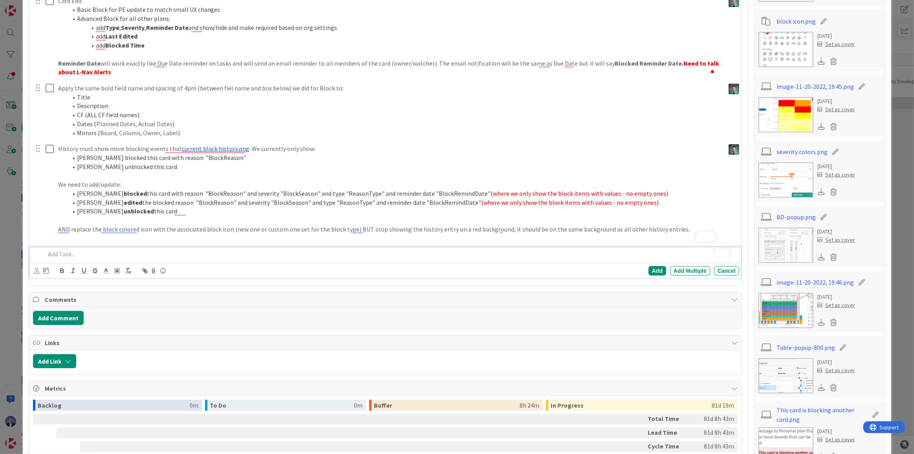
click at [90, 249] on p "To enrich screen reader interactions, please activate Accessibility in Grammarl…" at bounding box center [390, 253] width 691 height 9
click at [311, 249] on p "Card on Board: be sure to update current Blocking and new Advanced Blocking to …" at bounding box center [390, 253] width 691 height 9
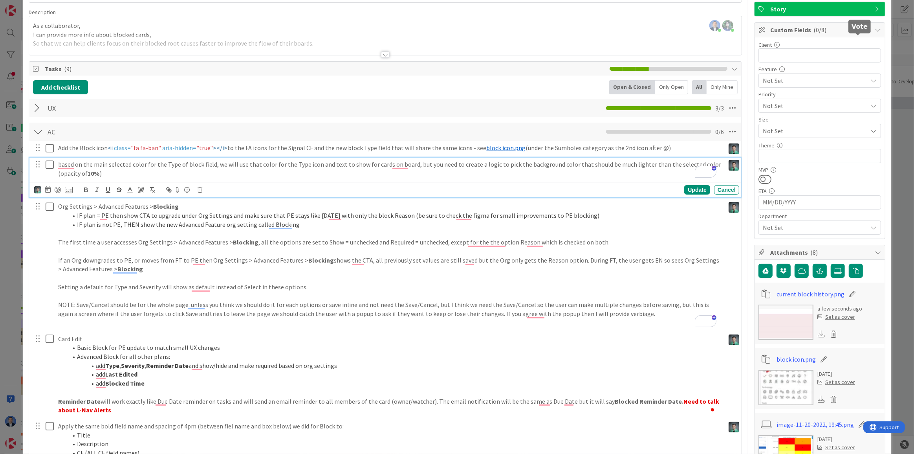
scroll to position [0, 0]
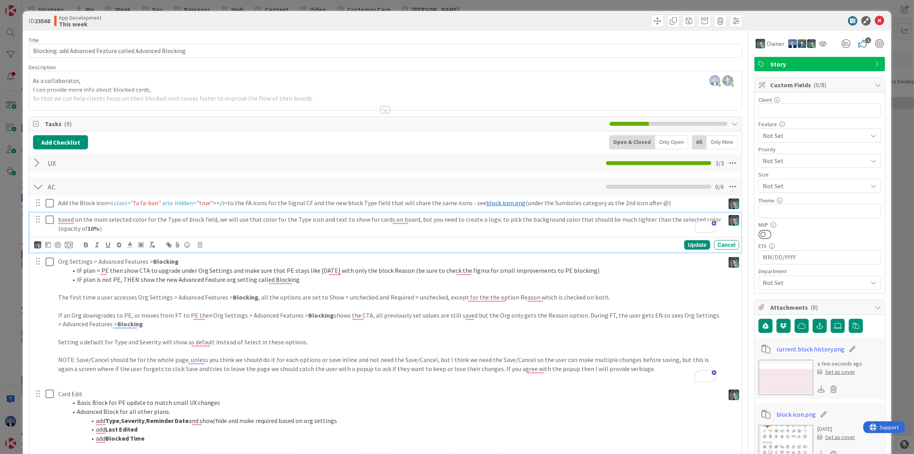
click at [813, 26] on div "ID 23568 App Development This week" at bounding box center [457, 21] width 868 height 20
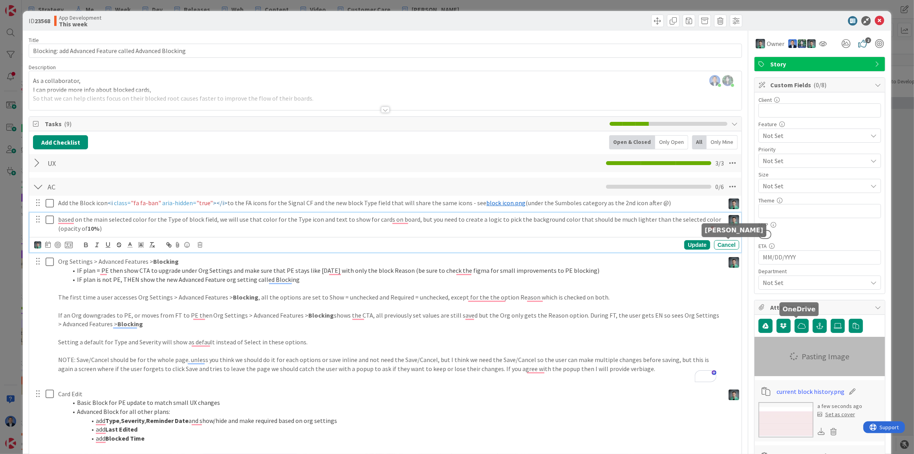
type textarea "x"
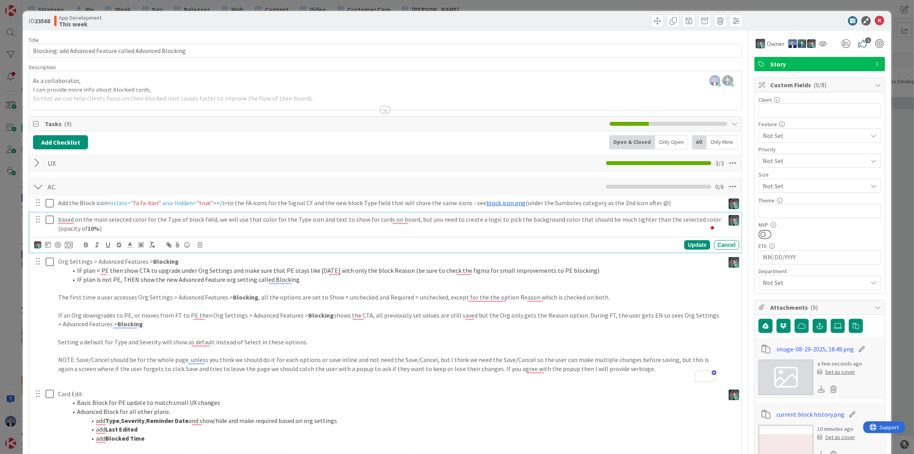
click at [856, 350] on icon at bounding box center [861, 349] width 11 height 8
click at [815, 348] on input "image-08-29-2025, 18:49" at bounding box center [820, 349] width 88 height 14
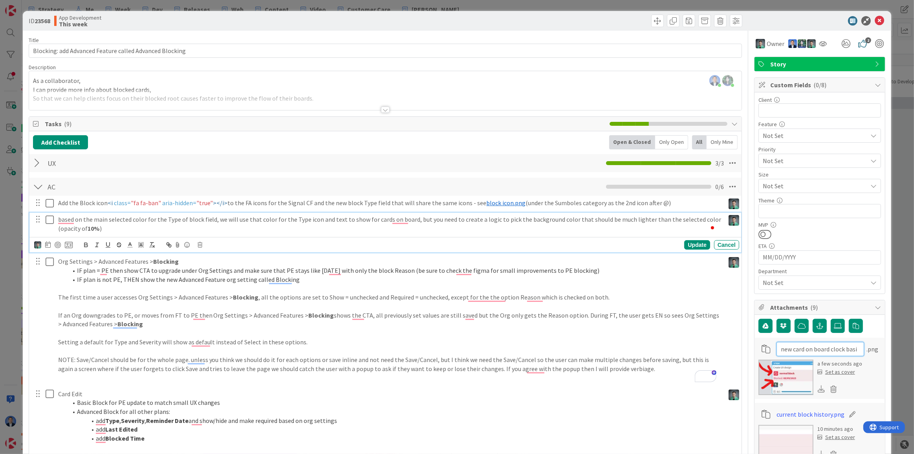
type input "new card on board clock basic"
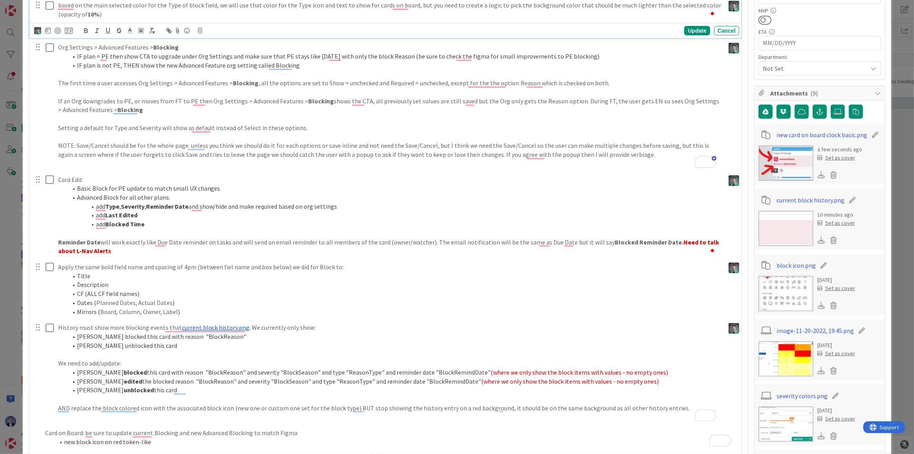
scroll to position [428, 0]
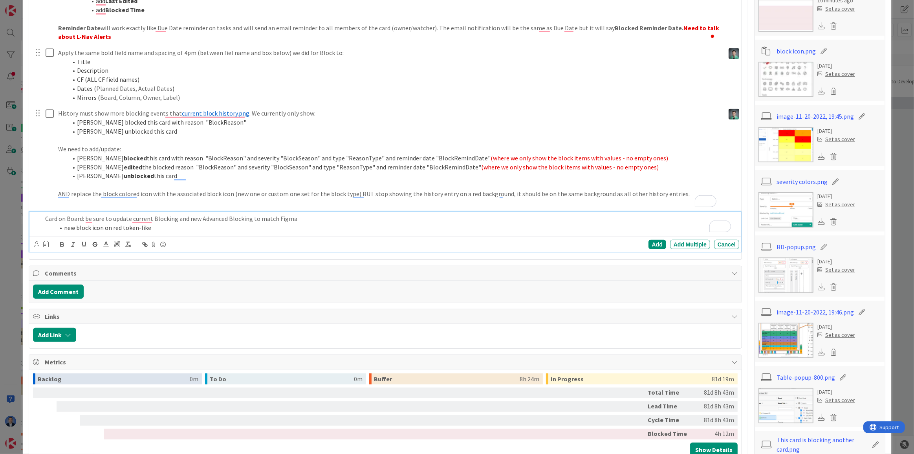
click at [267, 223] on li "new block icon on red token-like" at bounding box center [395, 227] width 681 height 9
click at [154, 239] on icon at bounding box center [153, 244] width 9 height 11
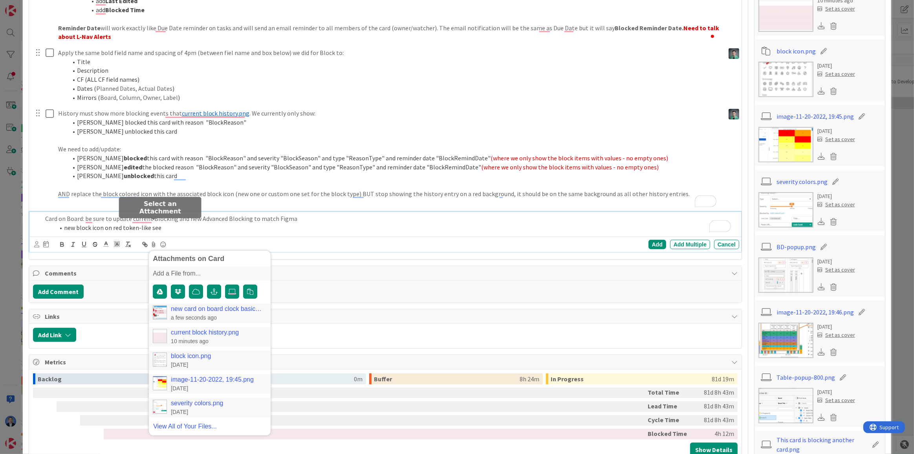
click at [196, 303] on div "new card on board clock basic.png a few seconds ago" at bounding box center [210, 313] width 122 height 20
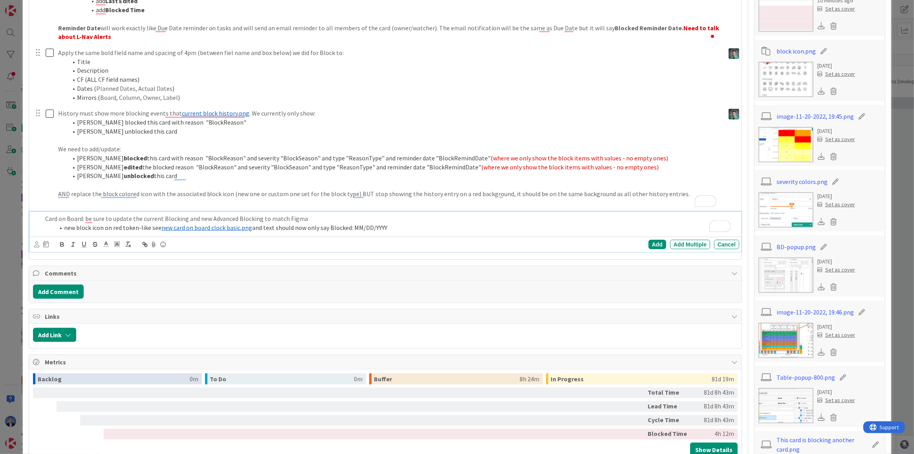
click at [306, 214] on p "Card on Board: be sure to update the current Blocking and new Advanced Blocking…" at bounding box center [390, 218] width 691 height 9
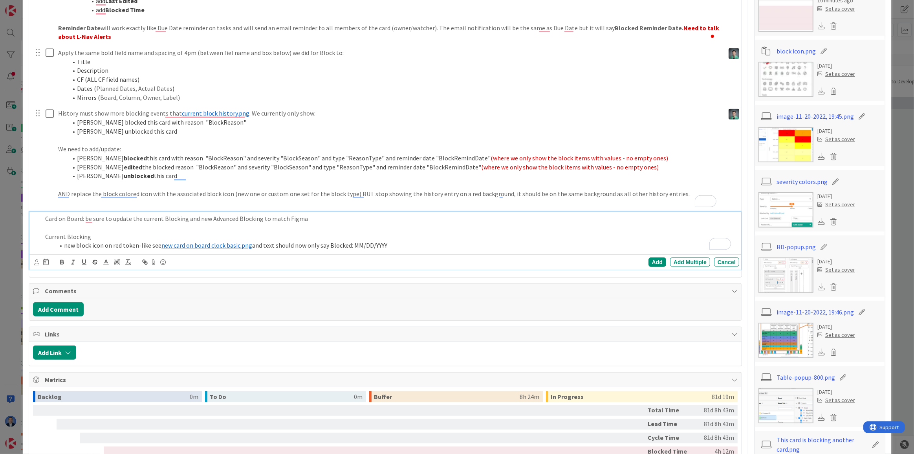
click at [411, 241] on li "new block icon on red token-like see ﻿ new card on board clock basic.png ﻿ and …" at bounding box center [395, 245] width 681 height 9
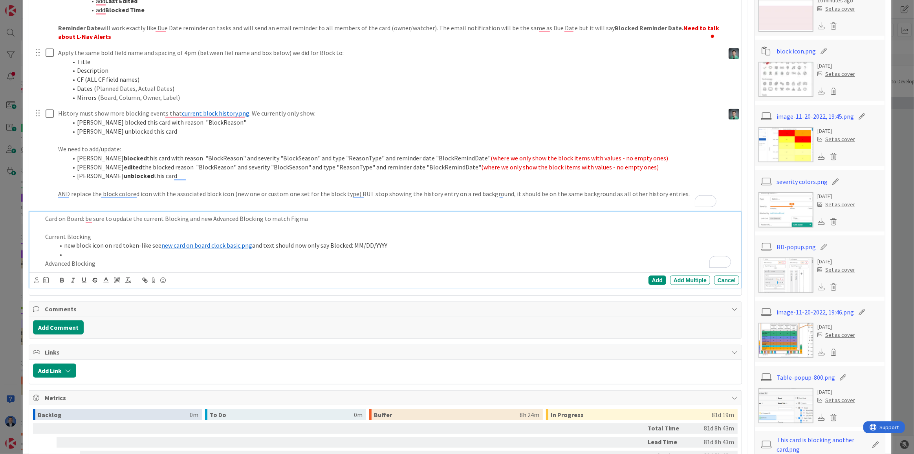
click at [65, 250] on li "To enrich screen reader interactions, please activate Accessibility in Grammarl…" at bounding box center [395, 254] width 681 height 9
click at [112, 251] on div "Card on Board: be sure to update the current Blocking and new Advanced Blocking…" at bounding box center [390, 241] width 697 height 58
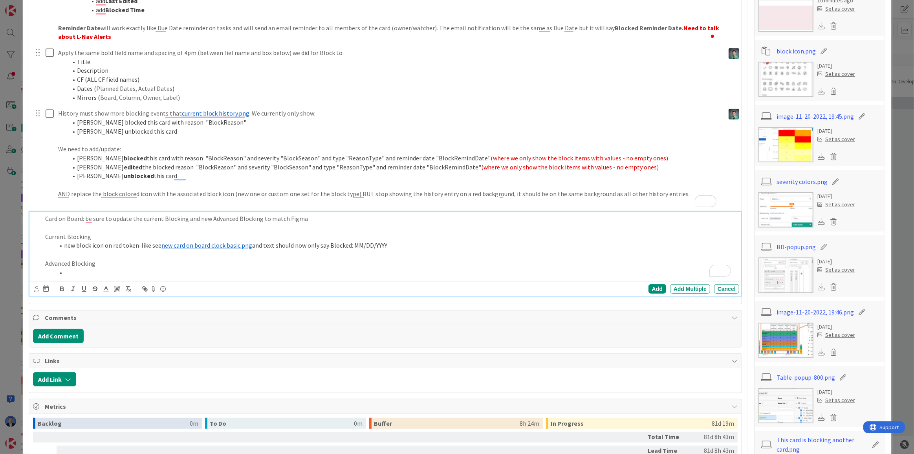
click at [94, 268] on li "To enrich screen reader interactions, please activate Accessibility in Grammarl…" at bounding box center [395, 272] width 681 height 9
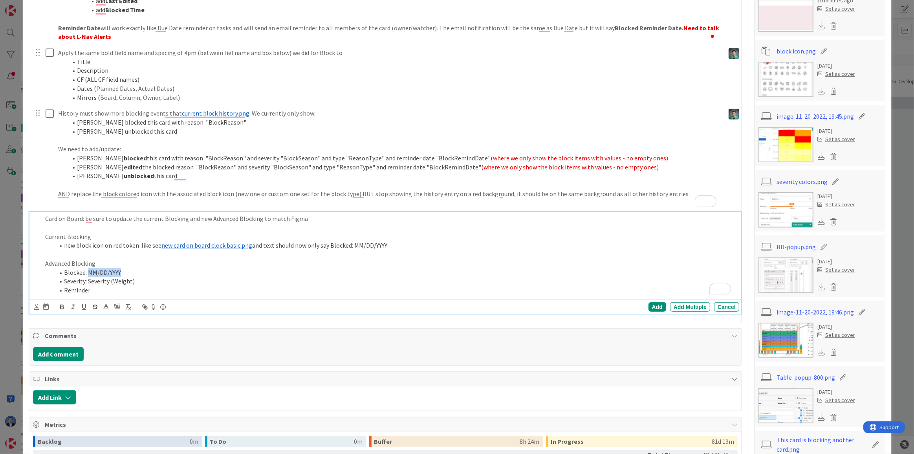
drag, startPoint x: 128, startPoint y: 253, endPoint x: 90, endPoint y: 251, distance: 38.9
click at [90, 268] on li "Blocked: MM/DD/YYYY" at bounding box center [395, 272] width 681 height 9
copy li "MM/DD/YYYY"
click at [106, 286] on li "Reminder" at bounding box center [395, 290] width 681 height 9
click at [93, 268] on li "Blocked: MM/DD/YYYY" at bounding box center [395, 272] width 681 height 9
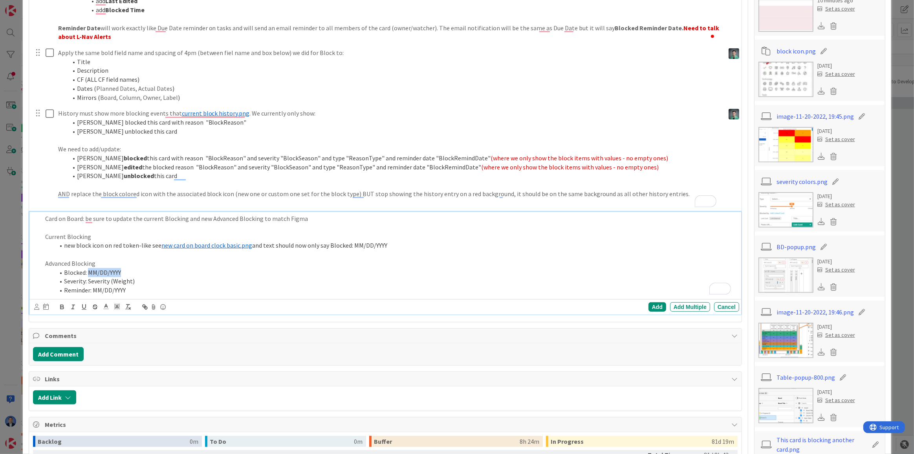
drag, startPoint x: 93, startPoint y: 253, endPoint x: 122, endPoint y: 253, distance: 28.7
click at [122, 268] on li "Blocked: MM/DD/YYYY" at bounding box center [395, 272] width 681 height 9
drag, startPoint x: 131, startPoint y: 262, endPoint x: 90, endPoint y: 264, distance: 41.3
click at [90, 276] on li "Severity: Severity (Weight)" at bounding box center [395, 280] width 681 height 9
drag, startPoint x: 88, startPoint y: 262, endPoint x: 135, endPoint y: 262, distance: 47.1
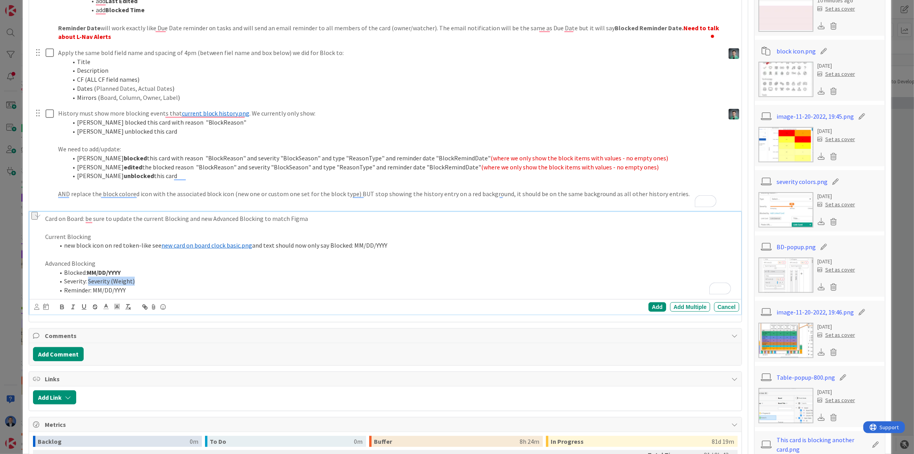
click at [135, 276] on li "Severity: Severity (Weight)" at bounding box center [395, 280] width 681 height 9
drag, startPoint x: 134, startPoint y: 270, endPoint x: 94, endPoint y: 271, distance: 39.7
click at [94, 286] on li "Reminder: MM/DD/YYYY" at bounding box center [395, 290] width 681 height 9
click at [144, 276] on li "Severity: Severity (Weight)" at bounding box center [395, 280] width 681 height 9
click at [137, 259] on p "Advanced Blocking" at bounding box center [390, 263] width 691 height 9
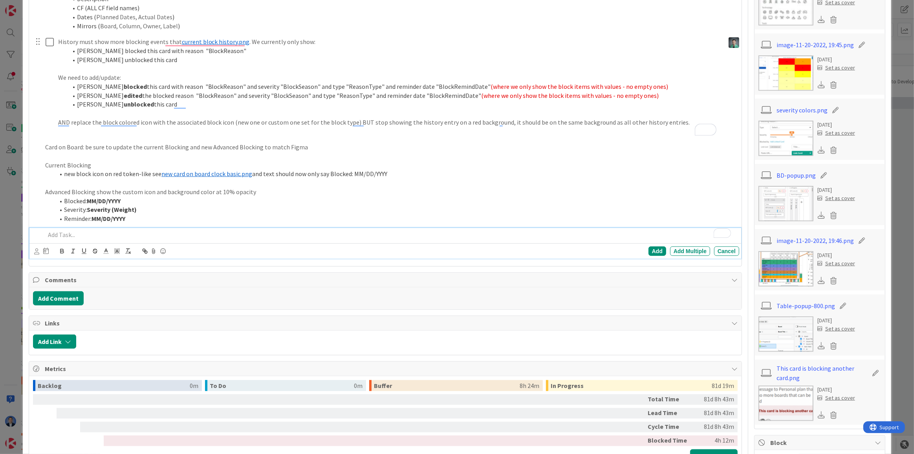
scroll to position [587, 0]
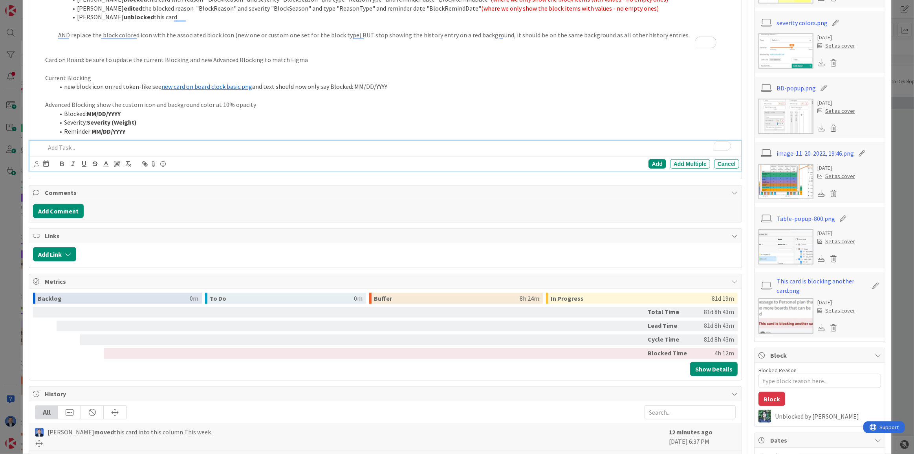
type textarea "x"
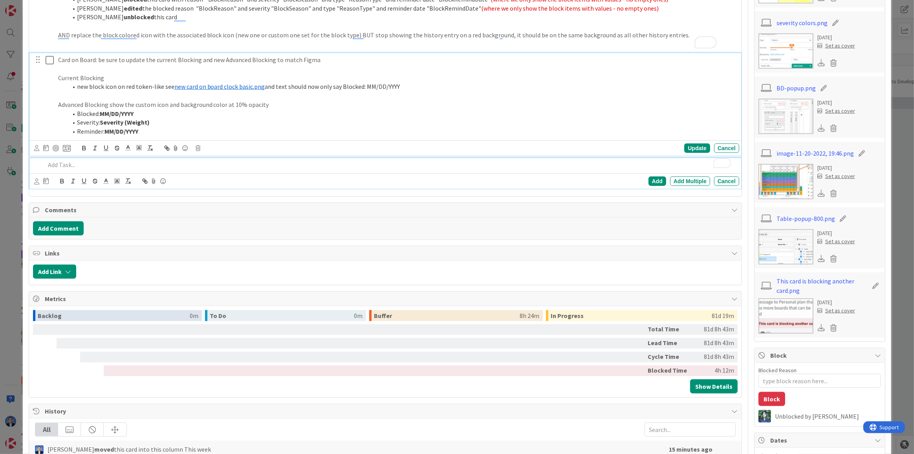
click at [229, 109] on ol "Blocked: MM/DD/YYYY Severity: Severity (Weight) Reminder: MM/DD/YYYY" at bounding box center [397, 122] width 678 height 27
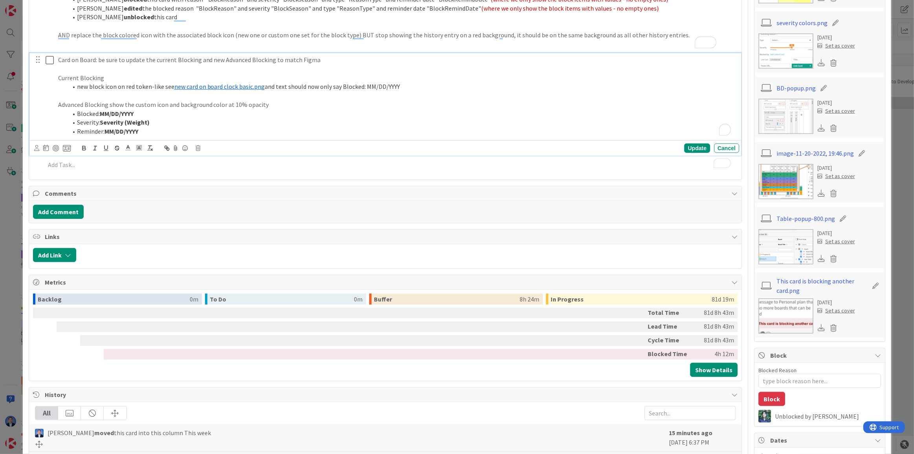
scroll to position [604, 0]
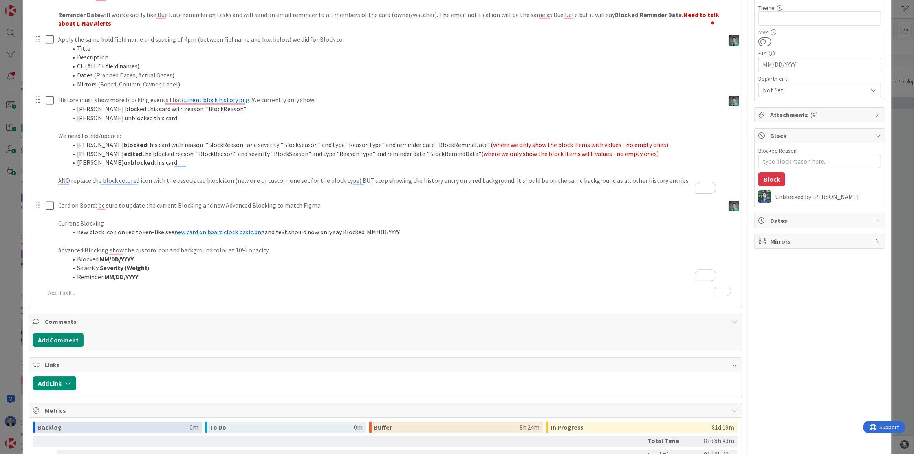
scroll to position [357, 0]
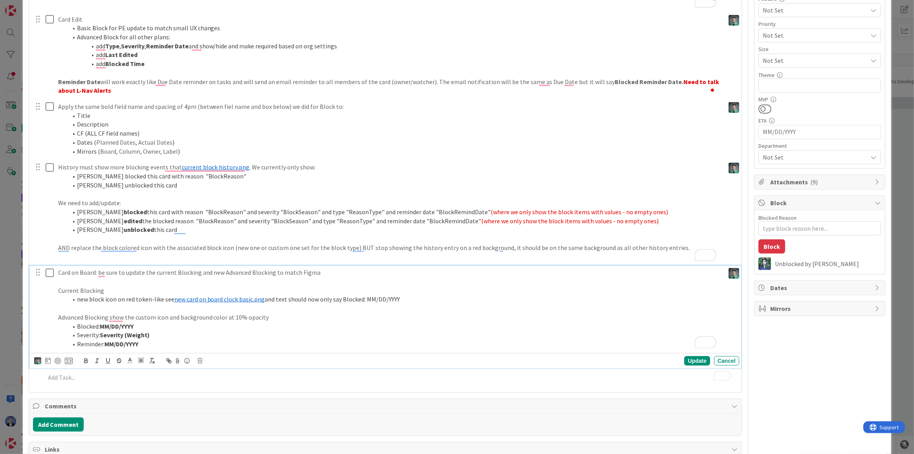
click at [149, 342] on li "Reminder: MM/DD/YYYY" at bounding box center [395, 343] width 654 height 9
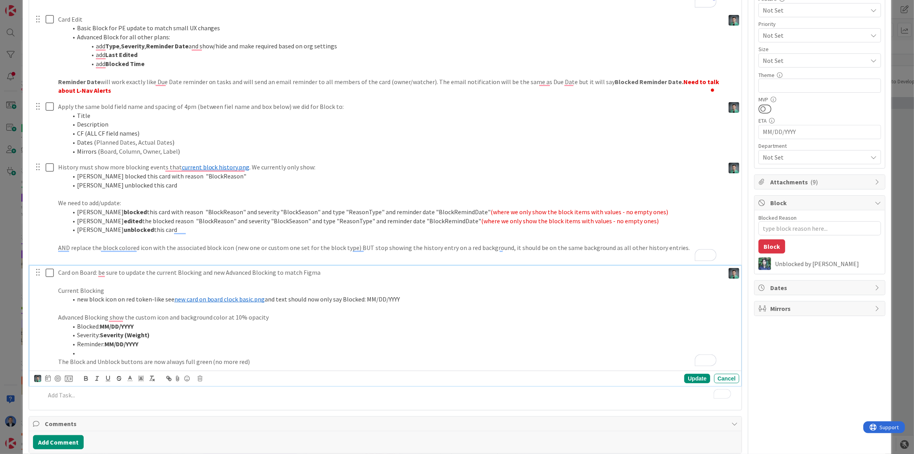
click at [98, 350] on li "To enrich screen reader interactions, please activate Accessibility in Grammarl…" at bounding box center [395, 352] width 654 height 9
click at [79, 361] on p "The Block and Unblock buttons are now always full green (no more red)" at bounding box center [389, 361] width 663 height 9
drag, startPoint x: 79, startPoint y: 361, endPoint x: 131, endPoint y: 361, distance: 52.6
click at [131, 361] on p "The Block and Unblock buttons are now always full green (no more red)" at bounding box center [389, 361] width 663 height 9
click at [687, 378] on div "Update" at bounding box center [697, 378] width 26 height 9
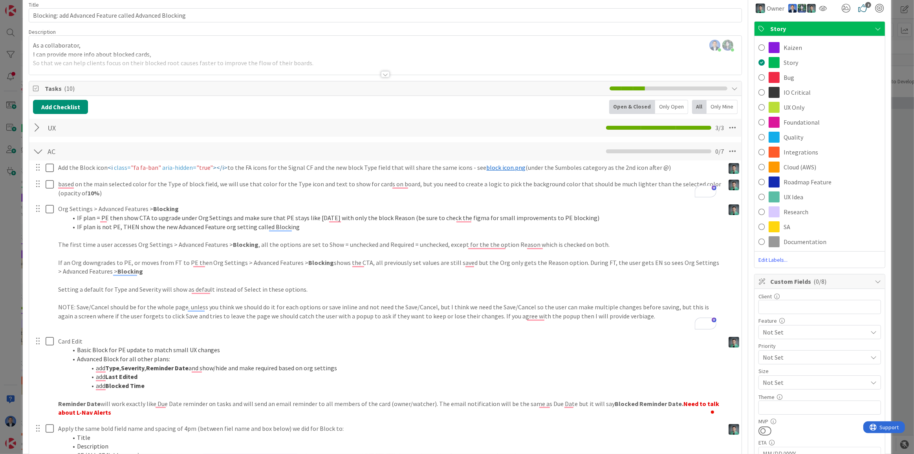
scroll to position [0, 0]
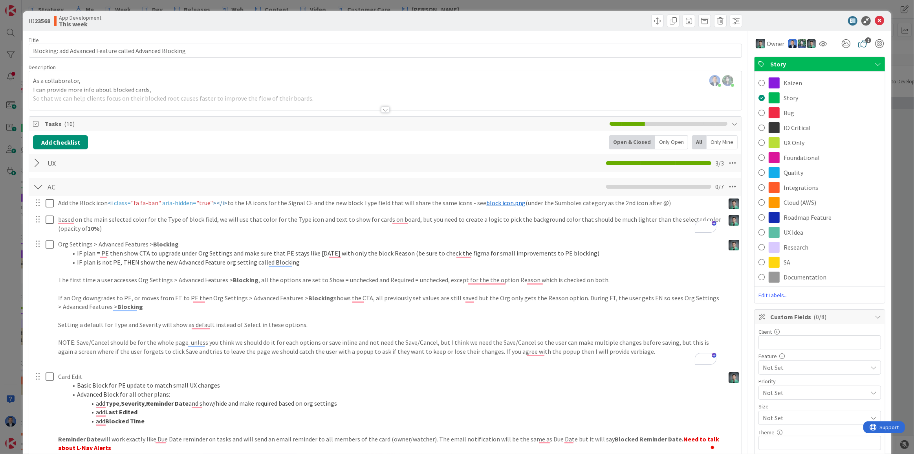
click at [813, 71] on div "Kaizen Story Bug IO Critical UX Only Foundational Quality Integrations Cloud (A…" at bounding box center [819, 186] width 130 height 231
click at [807, 63] on span "Story" at bounding box center [820, 63] width 101 height 9
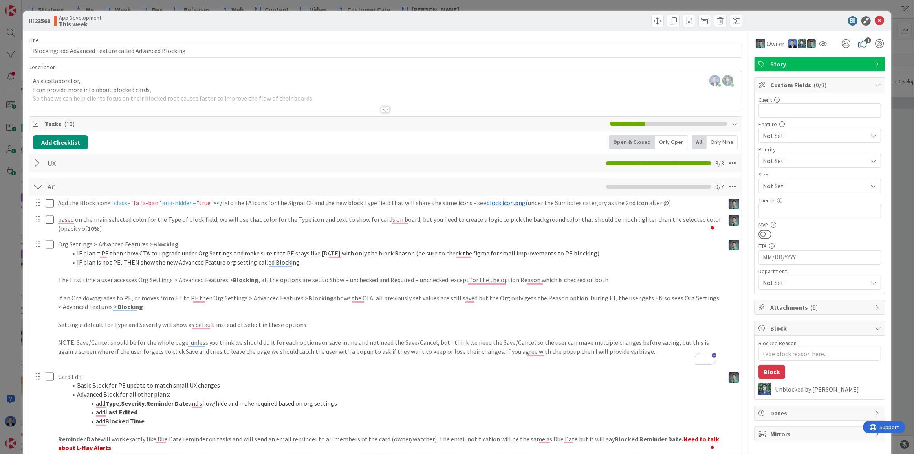
click at [805, 63] on span "Story" at bounding box center [820, 63] width 101 height 9
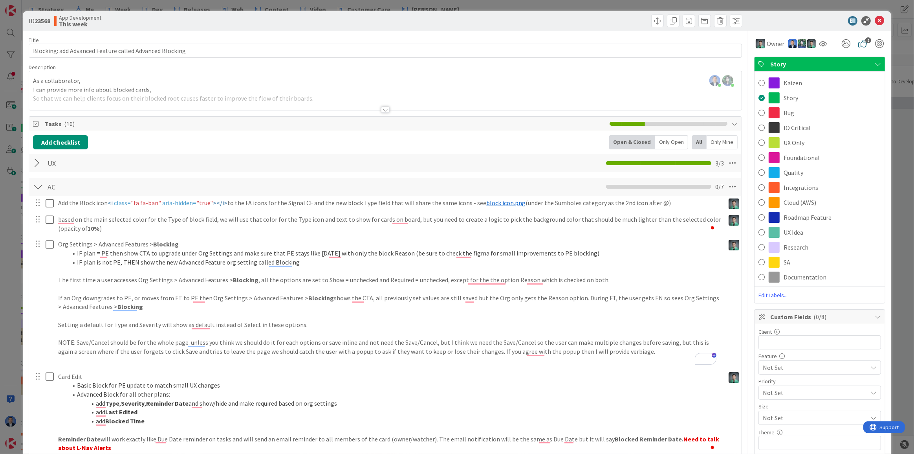
click at [805, 63] on span "Story" at bounding box center [820, 63] width 101 height 9
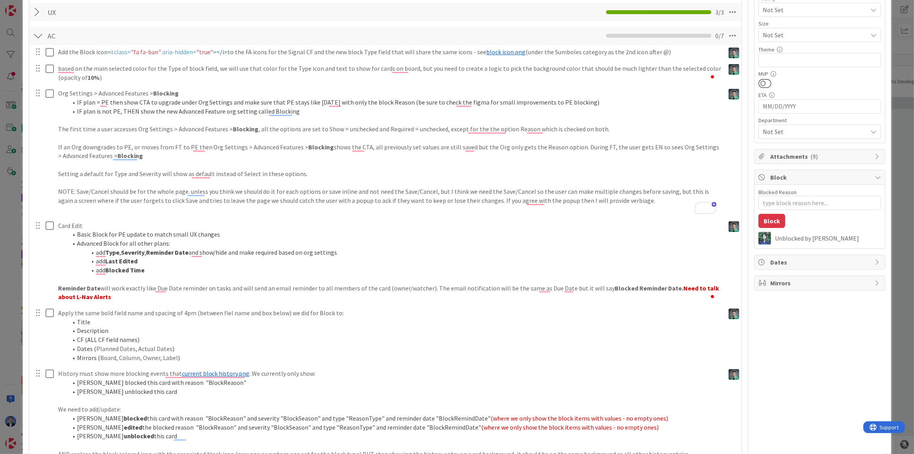
scroll to position [214, 0]
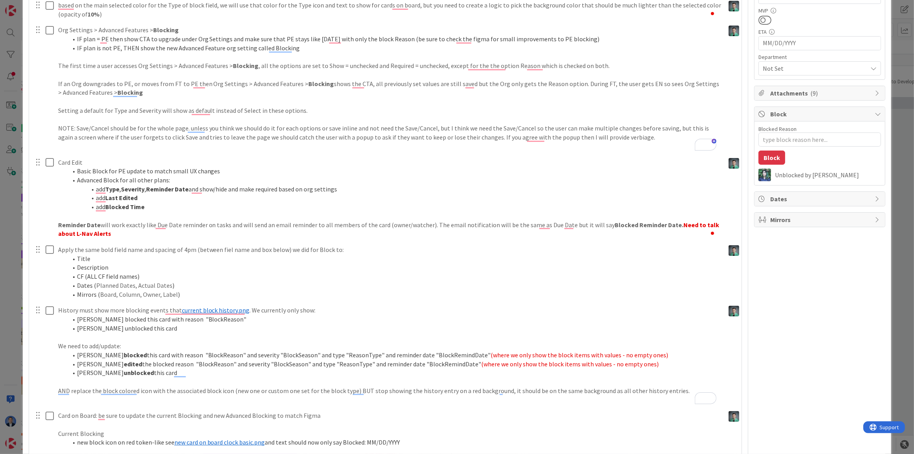
click at [785, 94] on span "Attachments ( 9 )" at bounding box center [820, 92] width 101 height 9
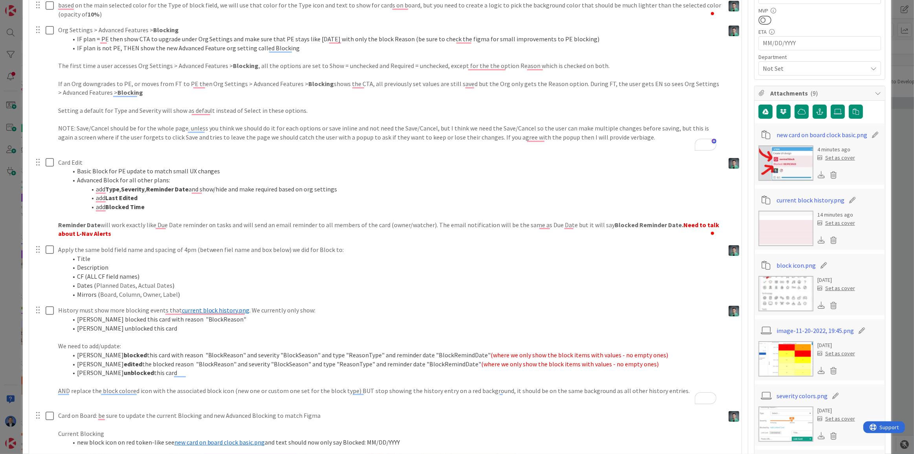
click at [785, 94] on span "Attachments ( 9 )" at bounding box center [820, 92] width 101 height 9
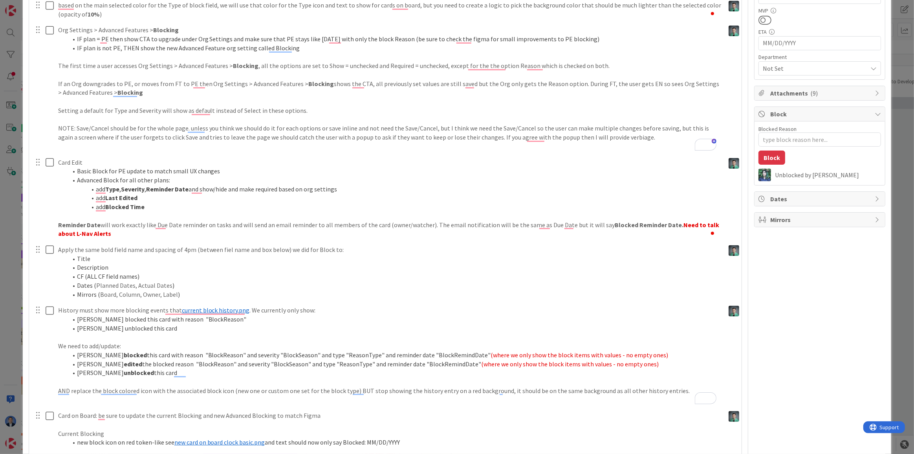
scroll to position [0, 0]
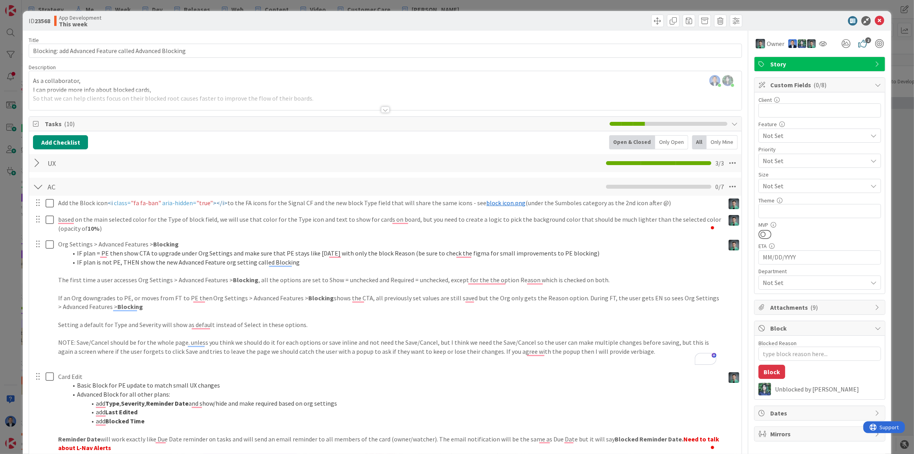
click at [788, 83] on span "Custom Fields ( 0/8 )" at bounding box center [820, 84] width 101 height 9
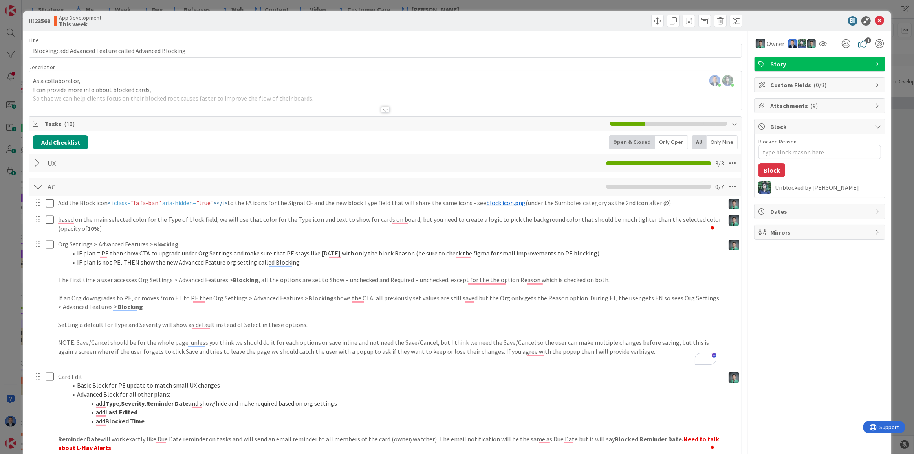
click at [794, 64] on span "Story" at bounding box center [820, 63] width 101 height 9
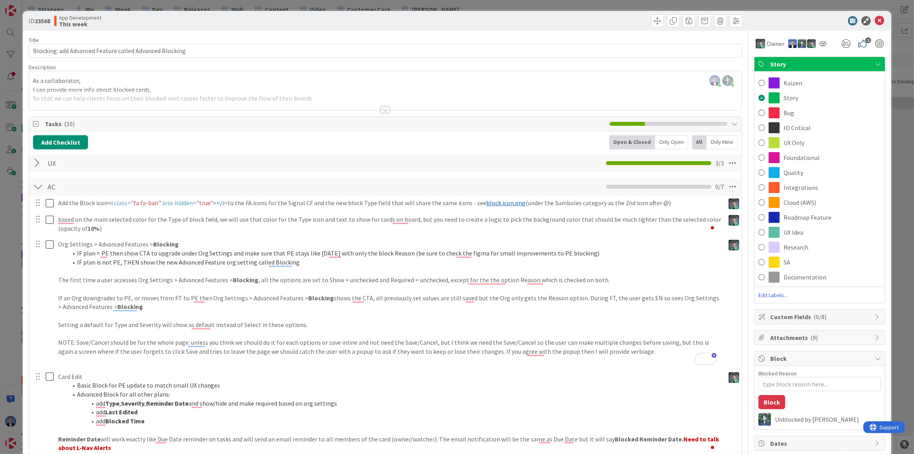
click at [794, 64] on span "Story" at bounding box center [820, 63] width 101 height 9
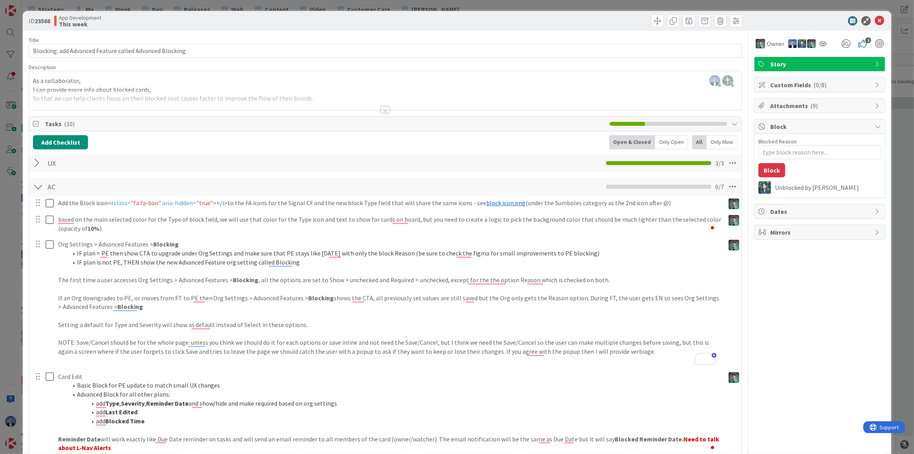
click at [793, 87] on span "Custom Fields ( 0/8 )" at bounding box center [820, 84] width 101 height 9
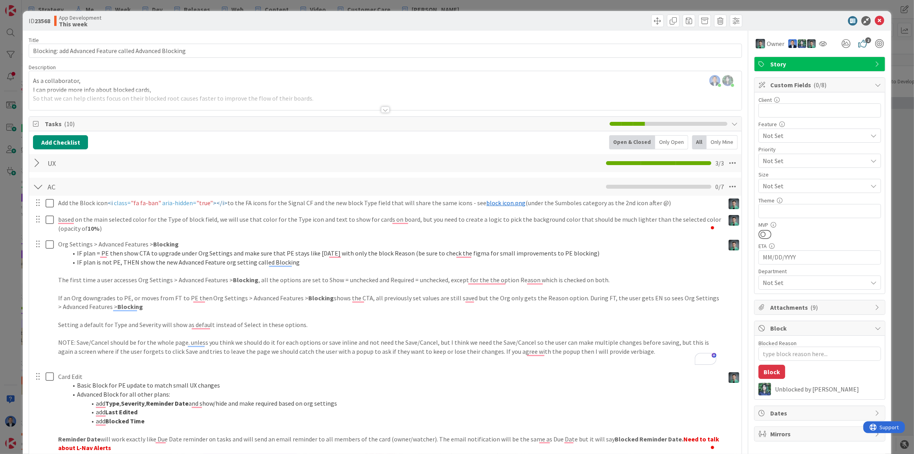
click at [793, 87] on span "Custom Fields ( 0/8 )" at bounding box center [820, 84] width 101 height 9
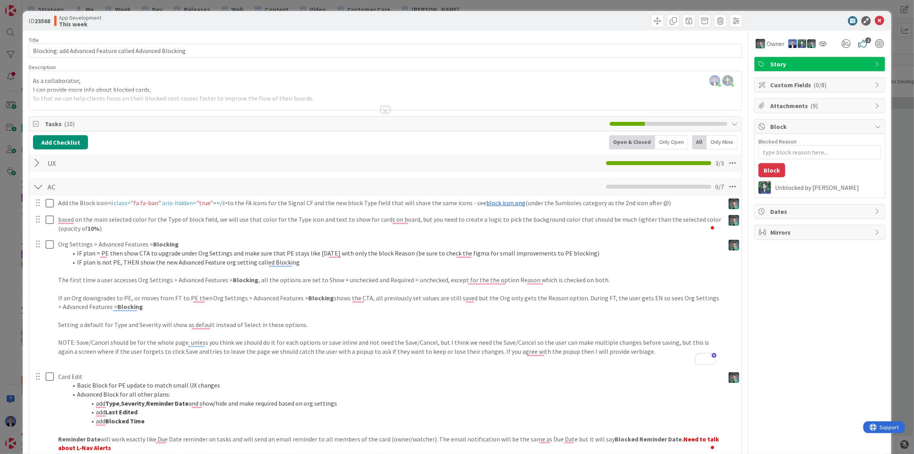
click at [796, 125] on span "Block" at bounding box center [820, 126] width 101 height 9
click at [779, 86] on span "Custom Fields ( 0/8 )" at bounding box center [820, 84] width 101 height 9
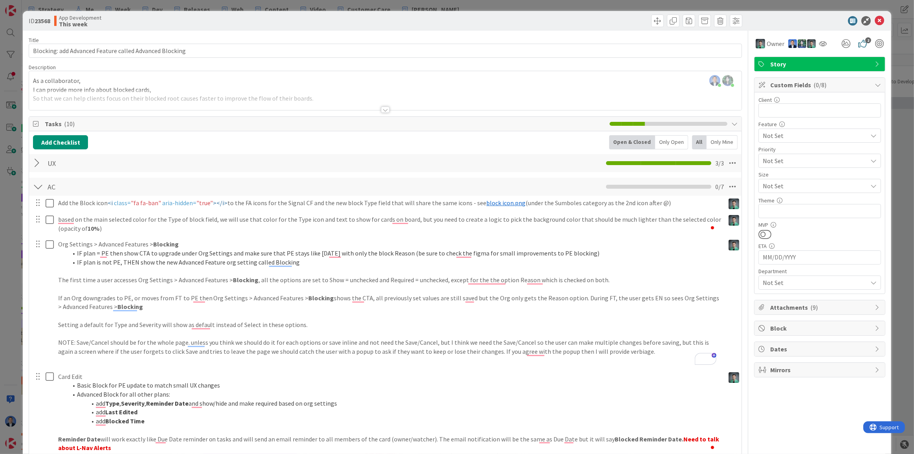
click at [791, 61] on span "Story" at bounding box center [820, 63] width 101 height 9
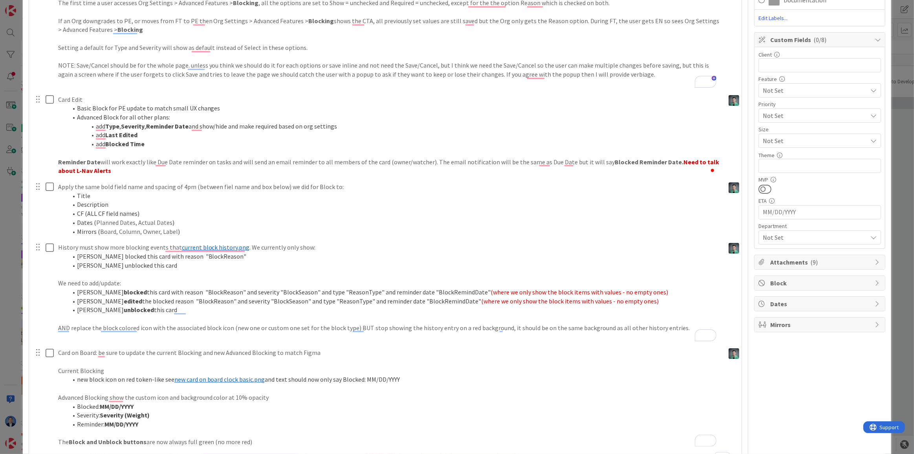
scroll to position [393, 0]
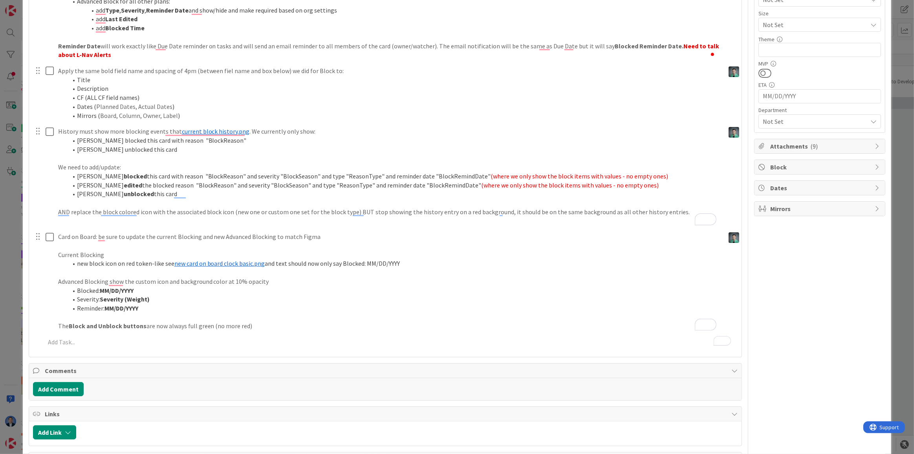
click at [796, 190] on span "Dates" at bounding box center [820, 187] width 101 height 9
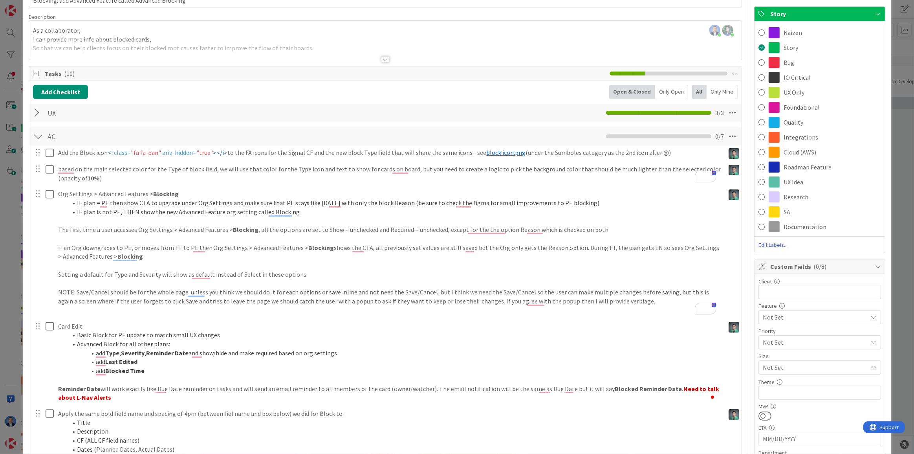
scroll to position [0, 0]
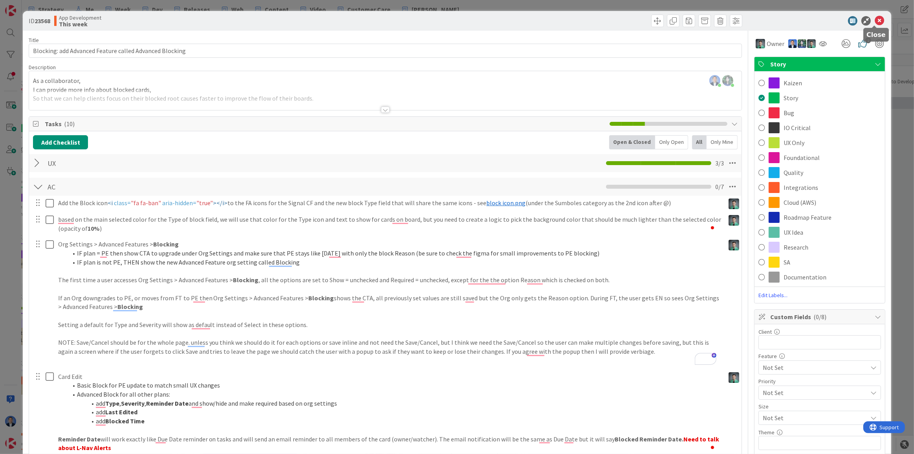
click at [875, 20] on icon at bounding box center [879, 20] width 9 height 9
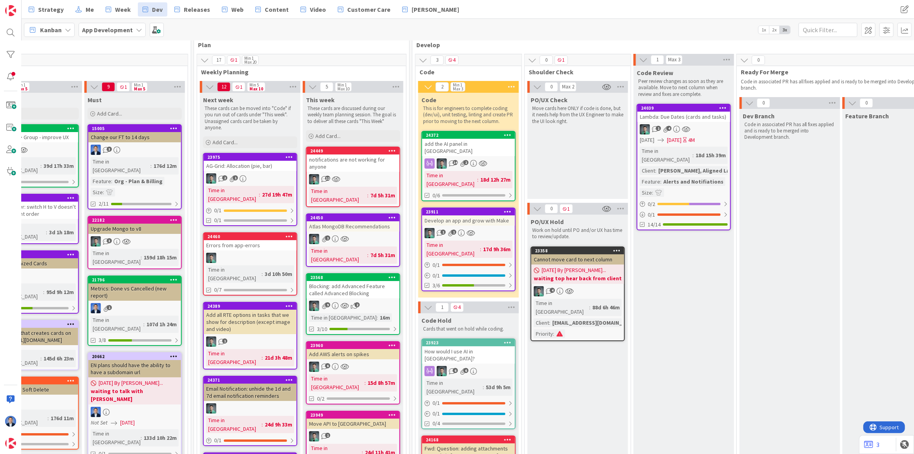
click at [59, 33] on span "Kanban" at bounding box center [51, 29] width 22 height 9
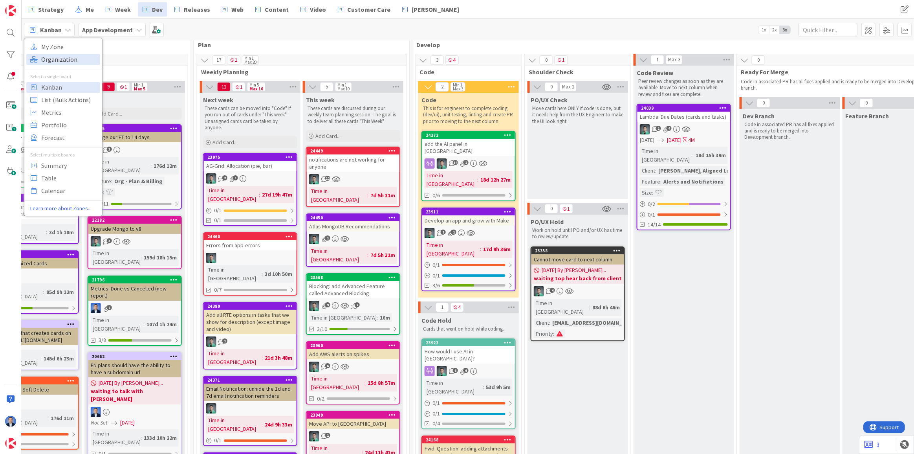
click at [60, 60] on span "Organization" at bounding box center [69, 59] width 57 height 12
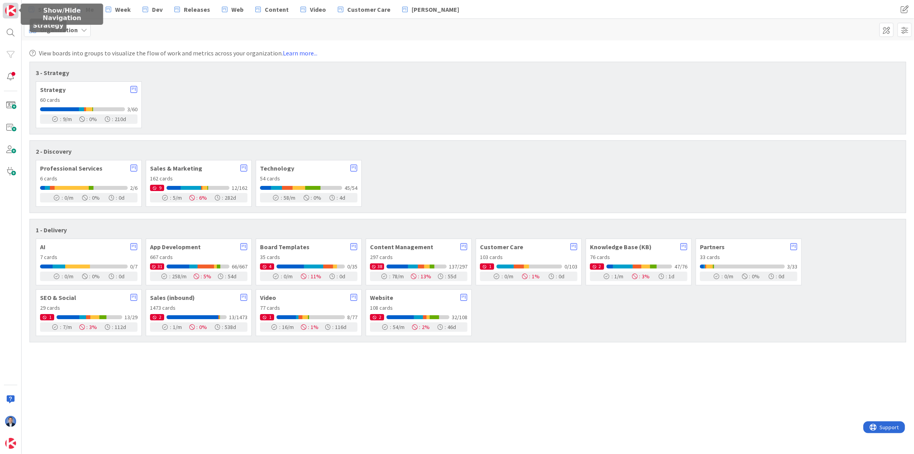
click at [6, 11] on img at bounding box center [10, 10] width 11 height 11
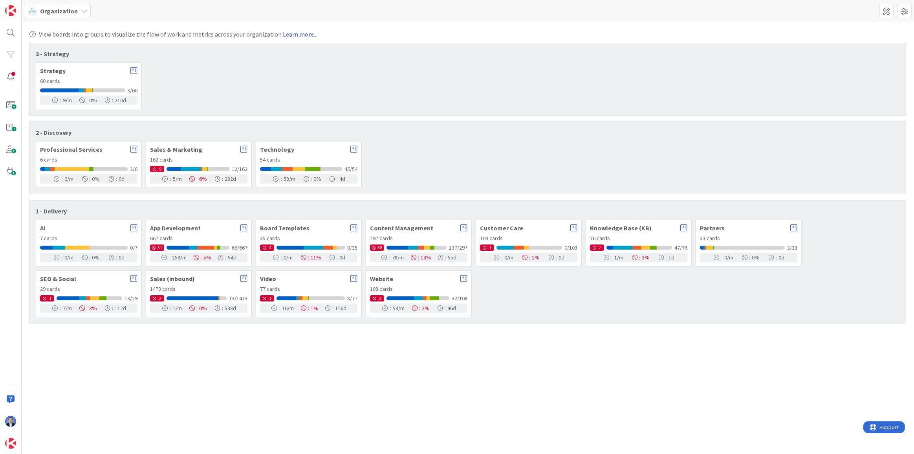
click at [278, 376] on div "View boards into groups to visualize the flow of work and metrics across your o…" at bounding box center [468, 238] width 892 height 432
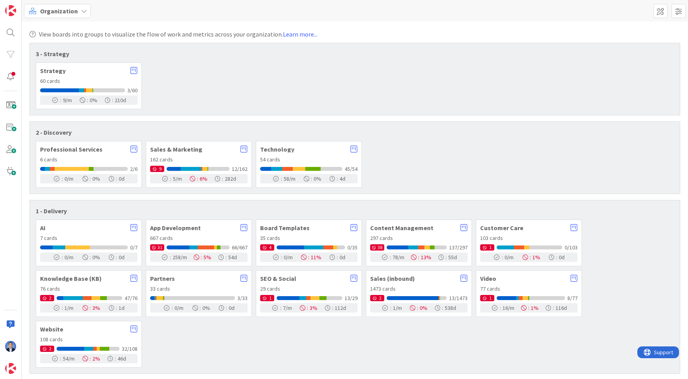
click at [687, 236] on div "View boards into groups to visualize the flow of work and metrics across your o…" at bounding box center [355, 200] width 666 height 357
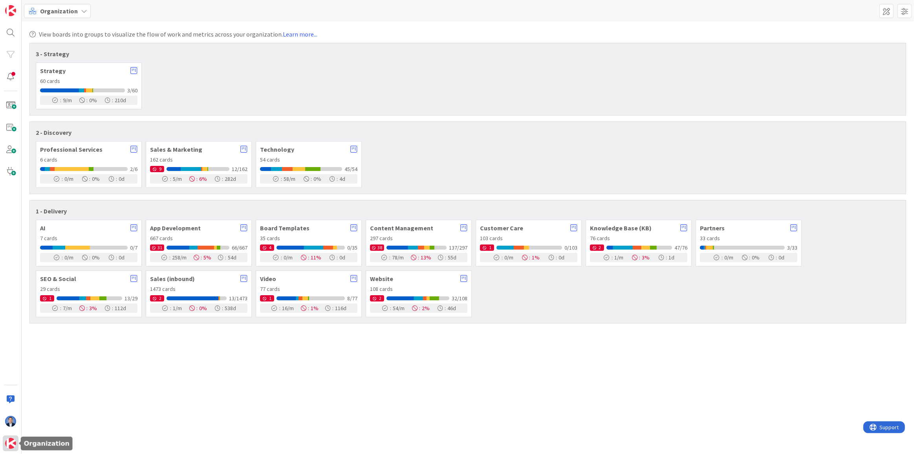
click at [11, 445] on img at bounding box center [10, 443] width 11 height 11
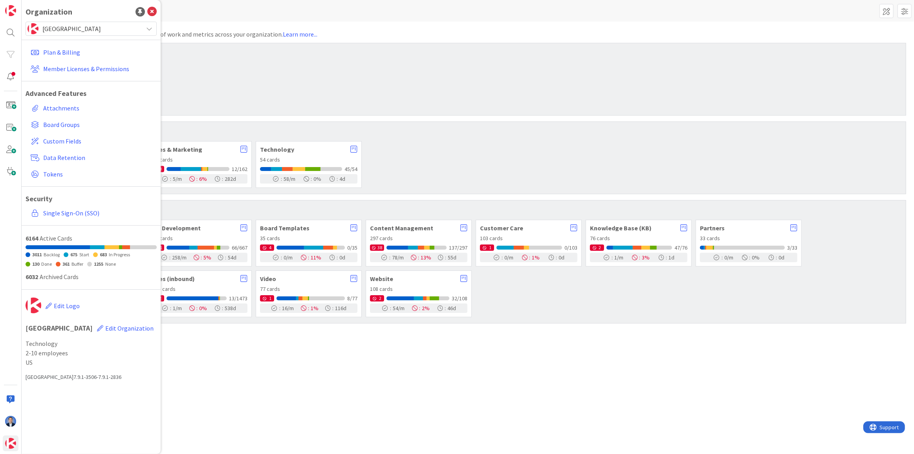
click at [92, 29] on span "[GEOGRAPHIC_DATA]" at bounding box center [90, 28] width 97 height 11
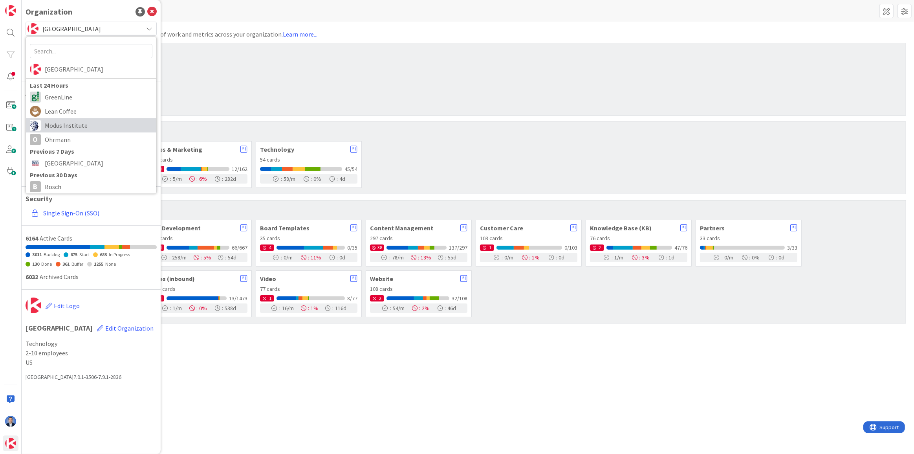
click at [92, 121] on span "Modus Institute" at bounding box center [99, 125] width 108 height 12
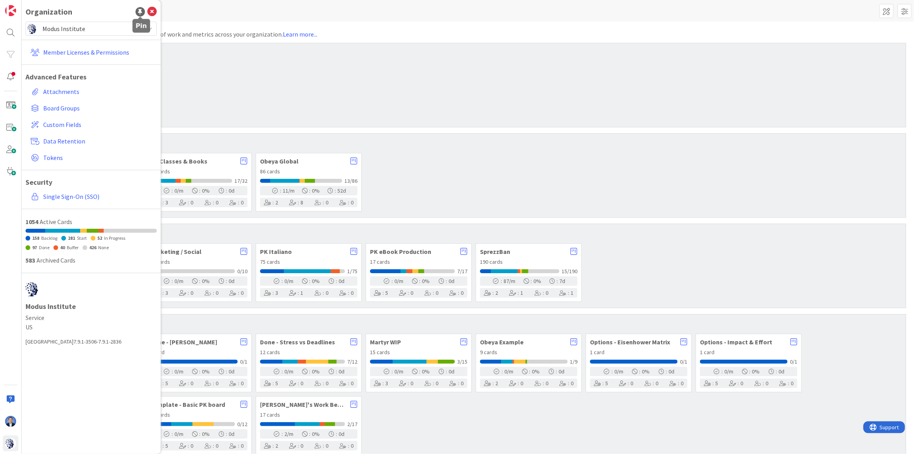
click at [138, 13] on div at bounding box center [139, 11] width 9 height 9
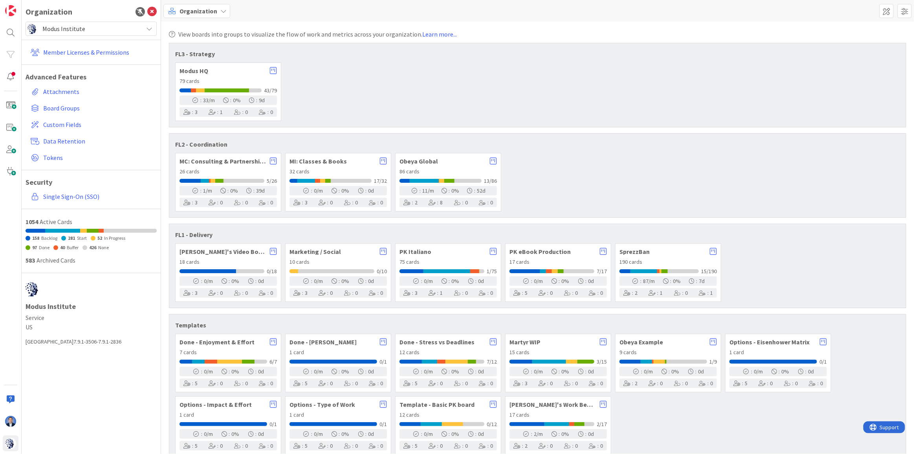
click at [203, 11] on span "Organization" at bounding box center [198, 10] width 38 height 9
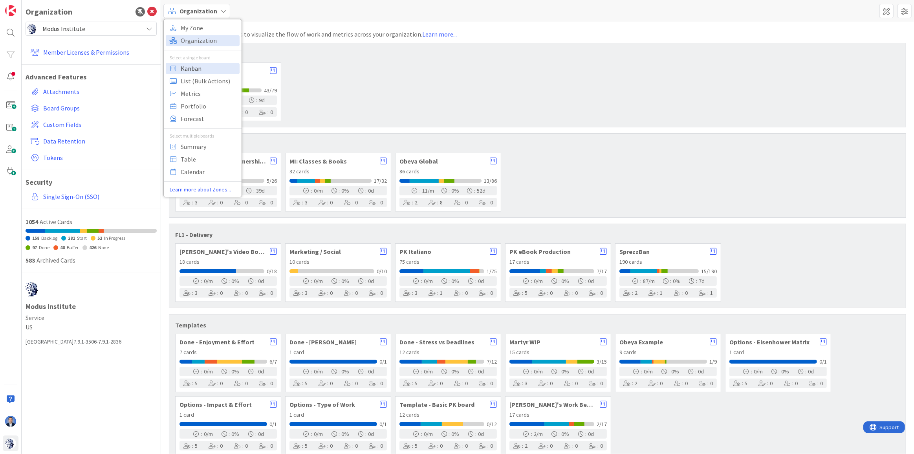
click at [196, 71] on span "Kanban" at bounding box center [209, 68] width 57 height 12
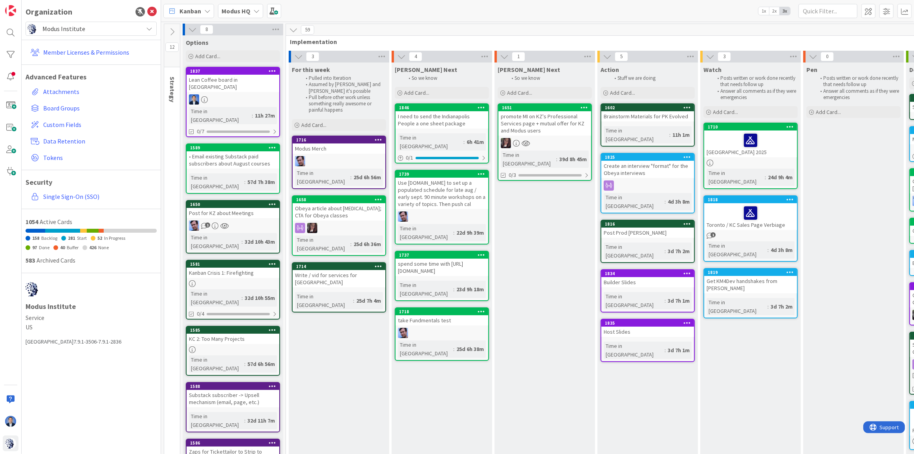
click at [233, 11] on b "Modus HQ" at bounding box center [236, 11] width 29 height 8
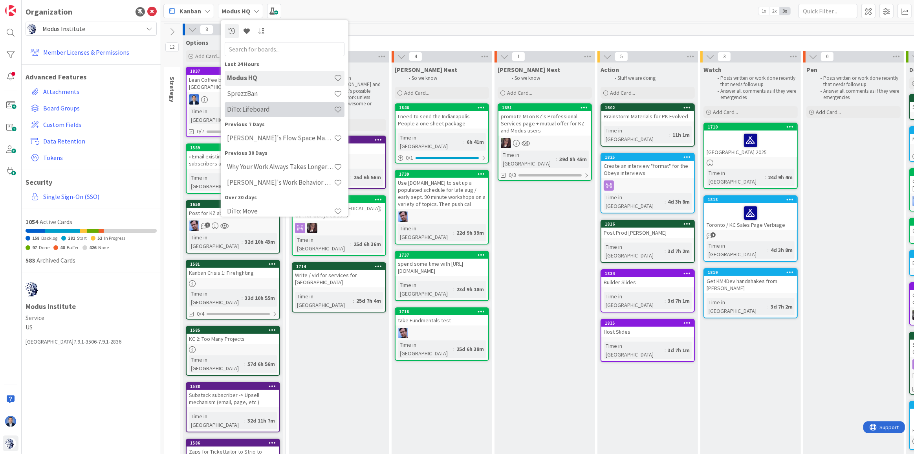
click at [250, 109] on h4 "DiTo: Lifeboard" at bounding box center [280, 109] width 107 height 8
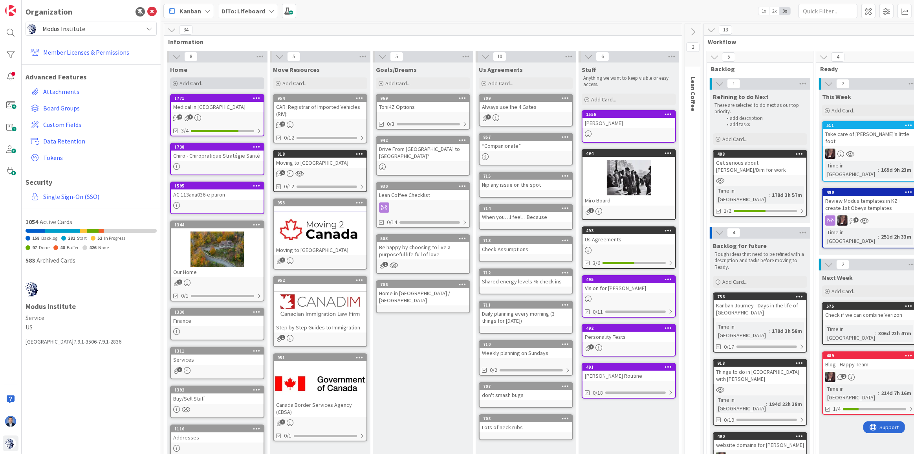
click at [188, 81] on span "Add Card..." at bounding box center [191, 83] width 25 height 7
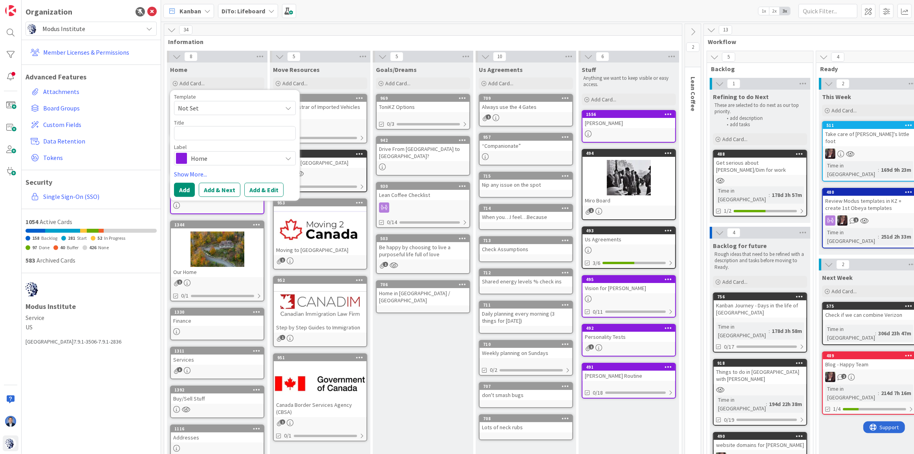
click at [212, 157] on span "Home" at bounding box center [234, 158] width 87 height 11
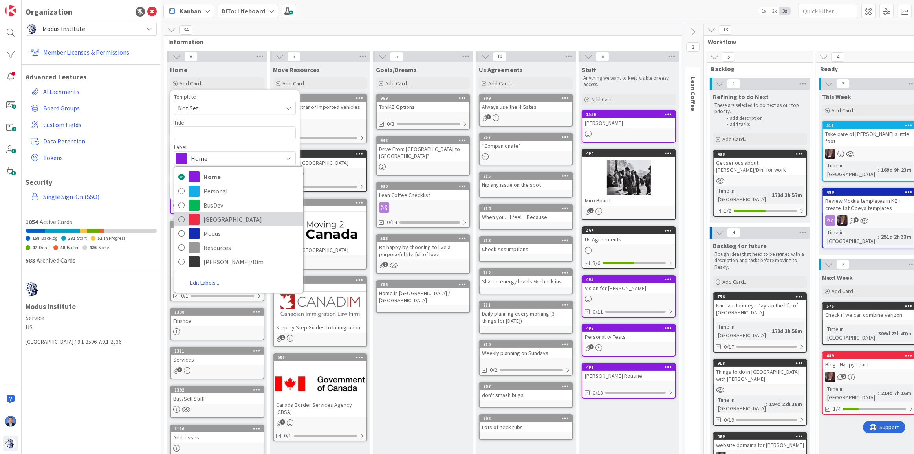
click at [212, 221] on span "[GEOGRAPHIC_DATA]" at bounding box center [251, 219] width 96 height 12
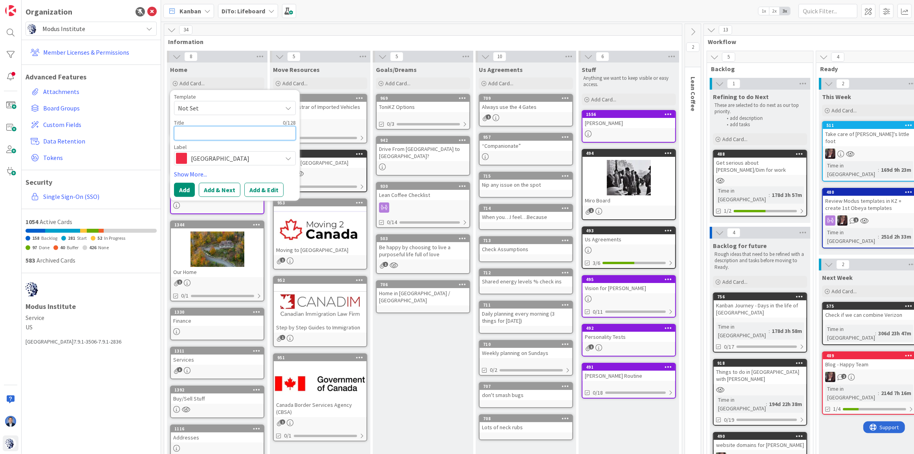
click at [200, 139] on textarea at bounding box center [235, 133] width 122 height 14
type textarea "x"
type textarea "B"
type textarea "x"
type textarea "Br"
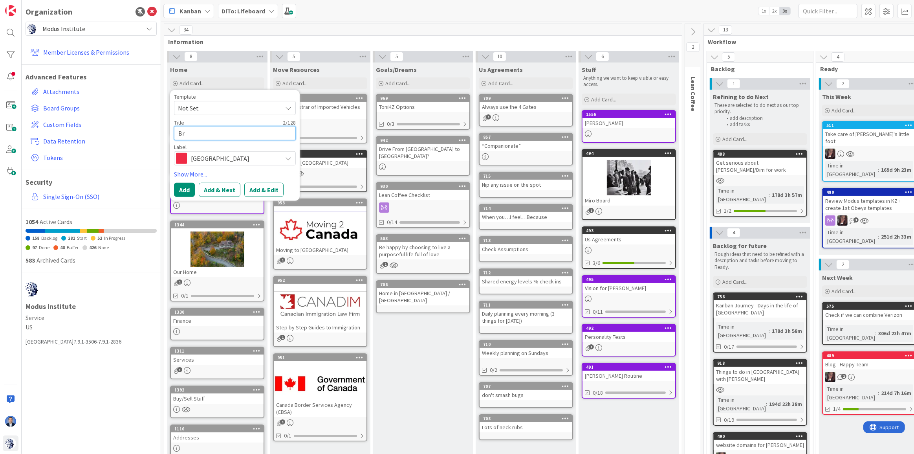
type textarea "x"
type textarea "Bry"
type textarea "x"
type textarea "Brya"
type textarea "x"
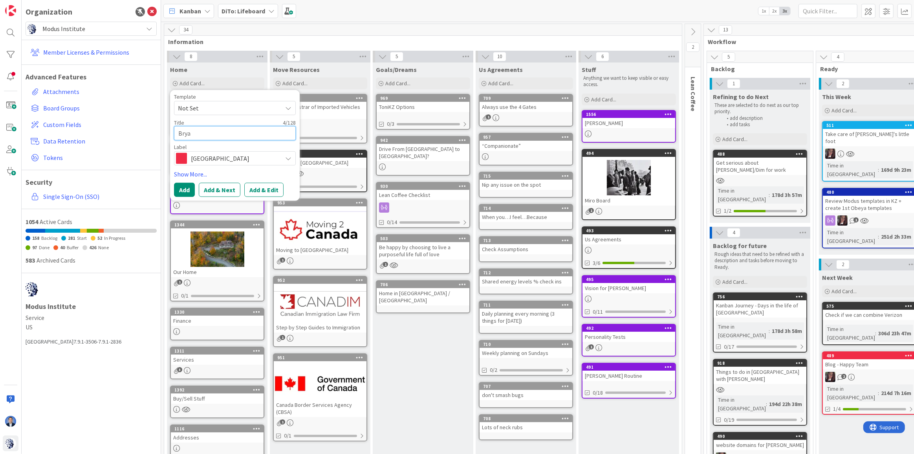
type textarea "[PERSON_NAME]"
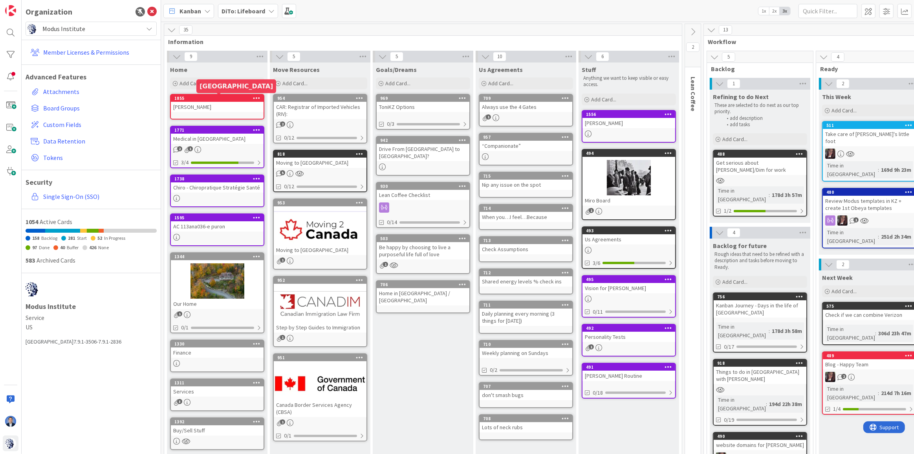
click at [211, 100] on div "1855" at bounding box center [218, 97] width 89 height 5
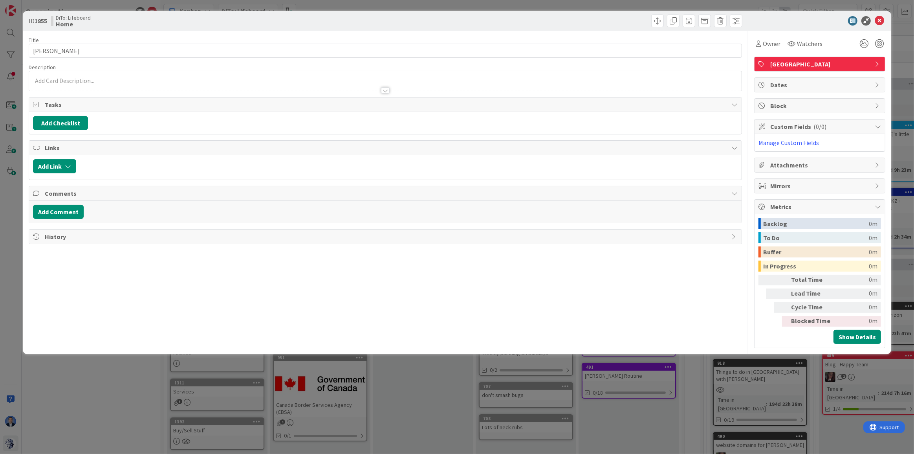
click at [146, 84] on div at bounding box center [385, 86] width 712 height 8
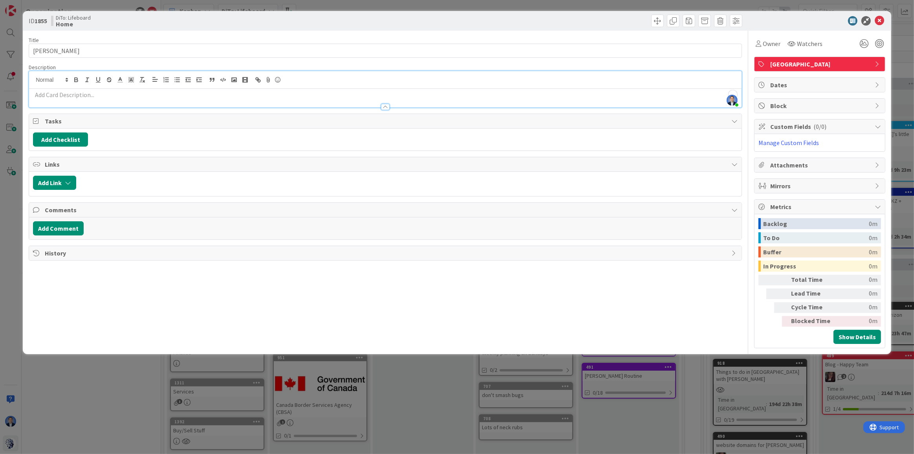
click at [163, 98] on p "To enrich screen reader interactions, please activate Accessibility in Grammarl…" at bounding box center [385, 94] width 705 height 9
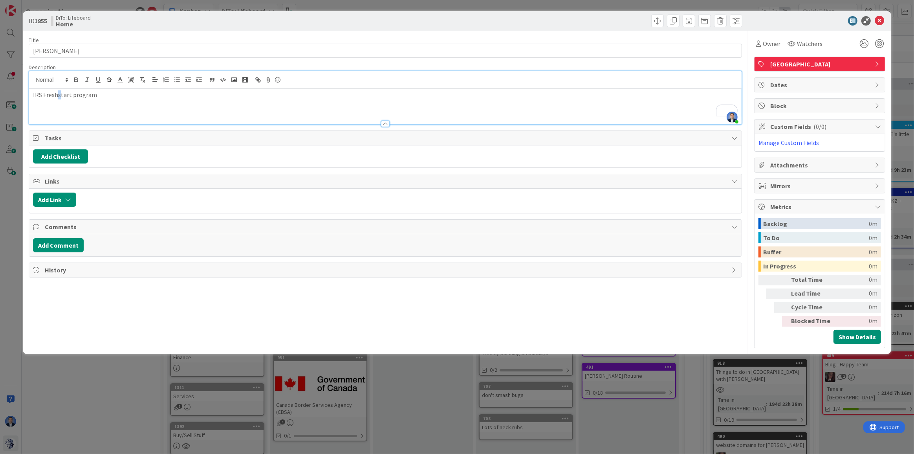
click at [56, 94] on p "IRS Freshstart program" at bounding box center [385, 94] width 705 height 9
click at [110, 94] on p "IRS Fresh Start program" at bounding box center [385, 94] width 705 height 9
click at [72, 99] on p "IRS Fresh Start program" at bounding box center [385, 94] width 705 height 9
click at [137, 92] on p "IRS Fresh Start Initiative program" at bounding box center [385, 94] width 705 height 9
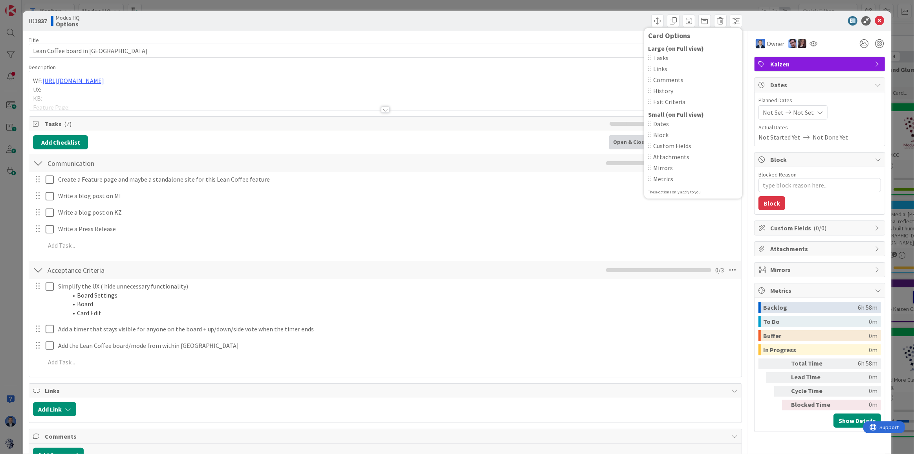
click at [227, 78] on div "[PERSON_NAME] joined 37 m ago WF: [URL][DOMAIN_NAME] UX: KB: Feature Page: Blog…" at bounding box center [385, 90] width 712 height 39
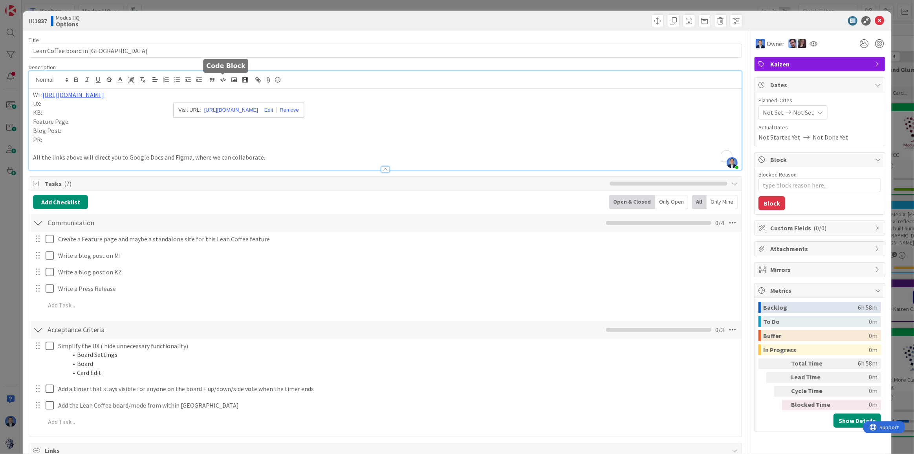
type textarea "x"
